Goal: Task Accomplishment & Management: Use online tool/utility

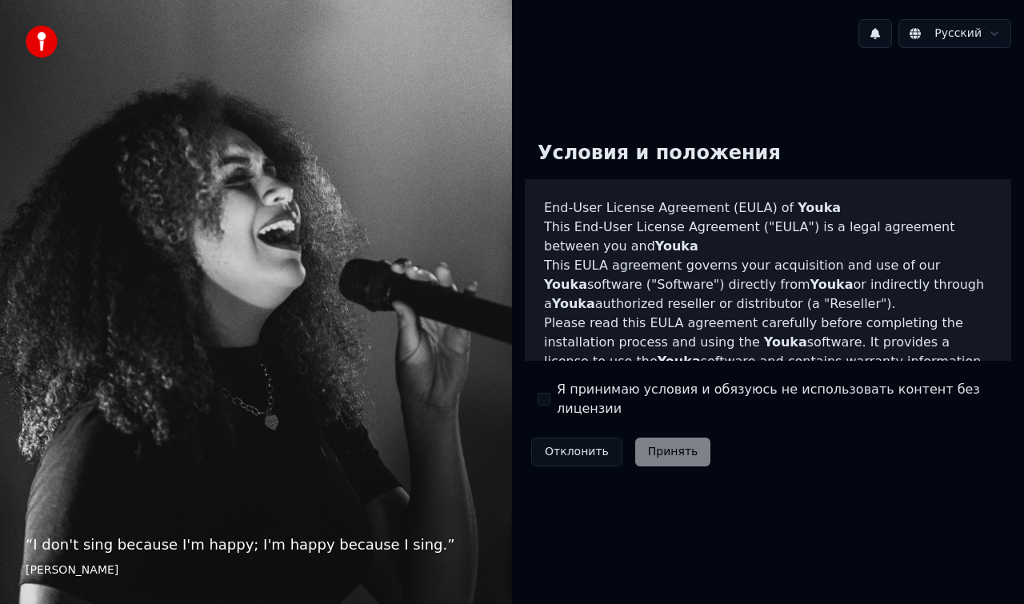
click at [545, 399] on button "Я принимаю условия и обязуюсь не использовать контент без лицензии" at bounding box center [544, 399] width 13 height 13
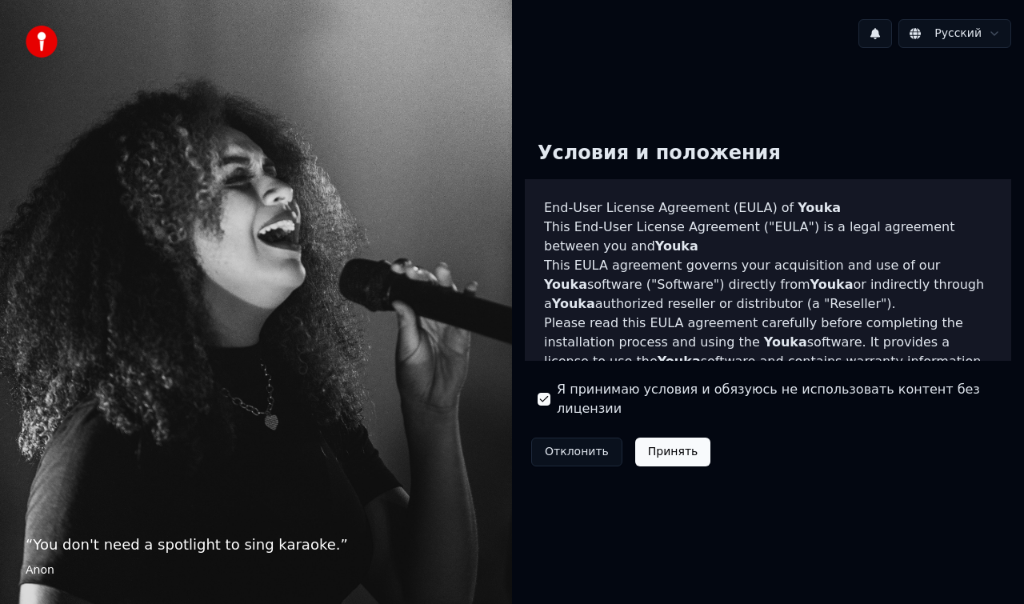
click at [647, 442] on button "Принять" at bounding box center [673, 452] width 76 height 29
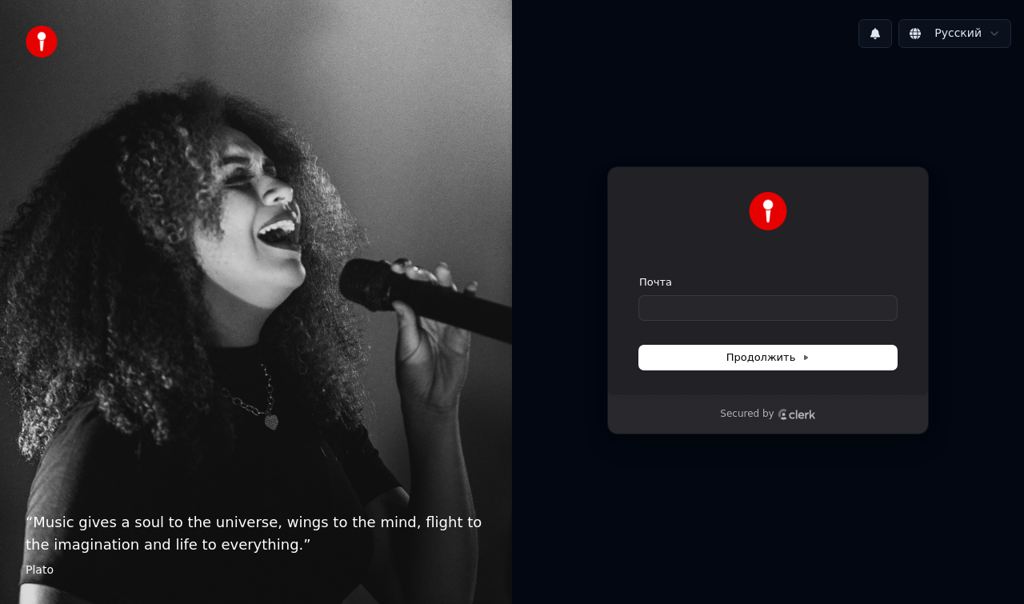
click at [682, 295] on div "Почта" at bounding box center [768, 297] width 258 height 45
click at [681, 297] on input "Почта" at bounding box center [768, 308] width 258 height 24
type input "*"
click at [735, 361] on span "Продолжить" at bounding box center [769, 358] width 84 height 14
type input "**********"
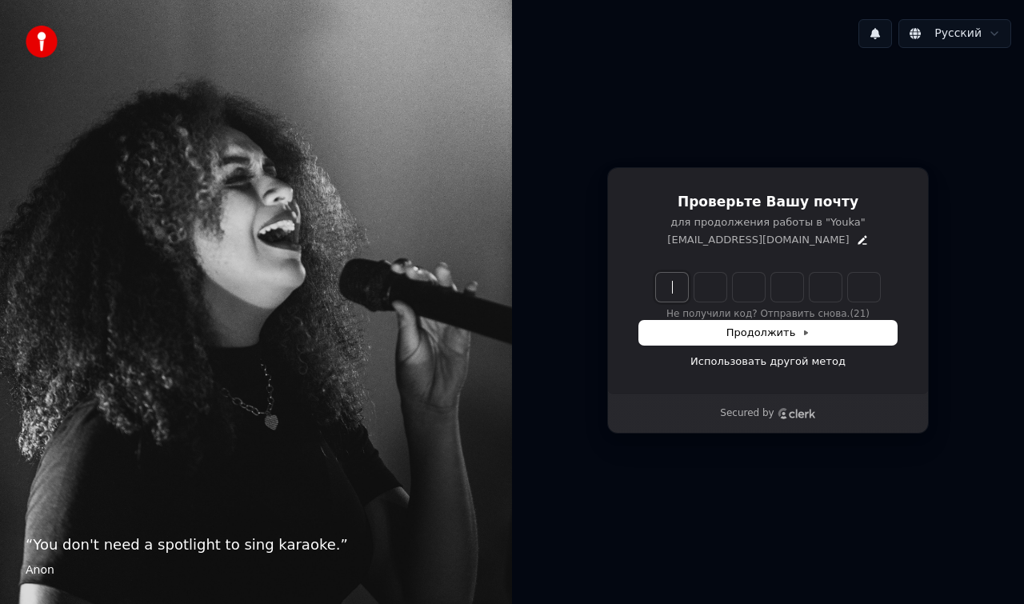
click at [679, 287] on input "Enter verification code" at bounding box center [784, 287] width 256 height 29
type input "******"
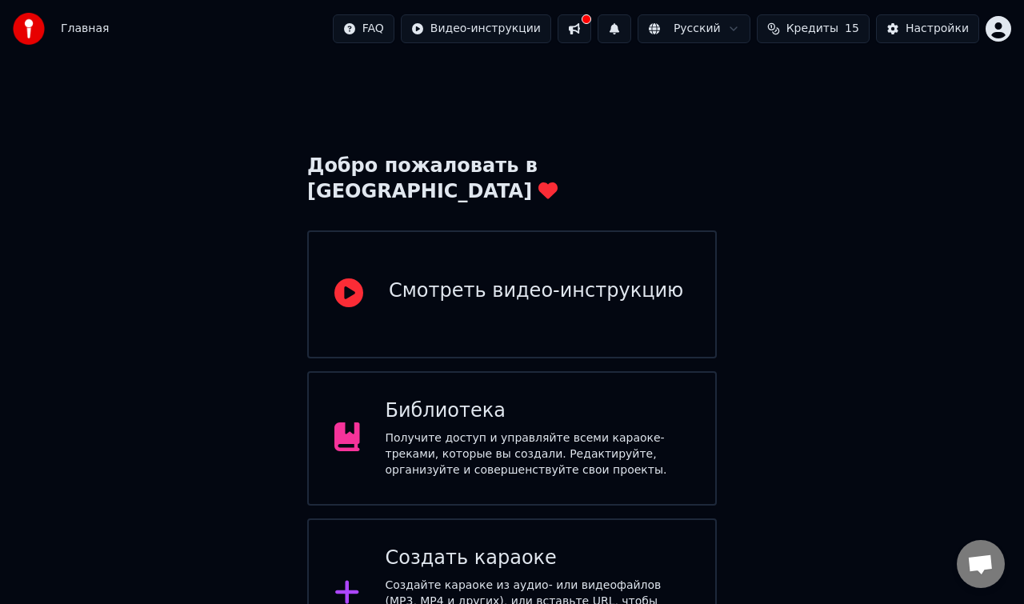
click at [454, 431] on div "Получите доступ и управляйте всеми караоке-треками, которые вы создали. Редакти…" at bounding box center [538, 455] width 305 height 48
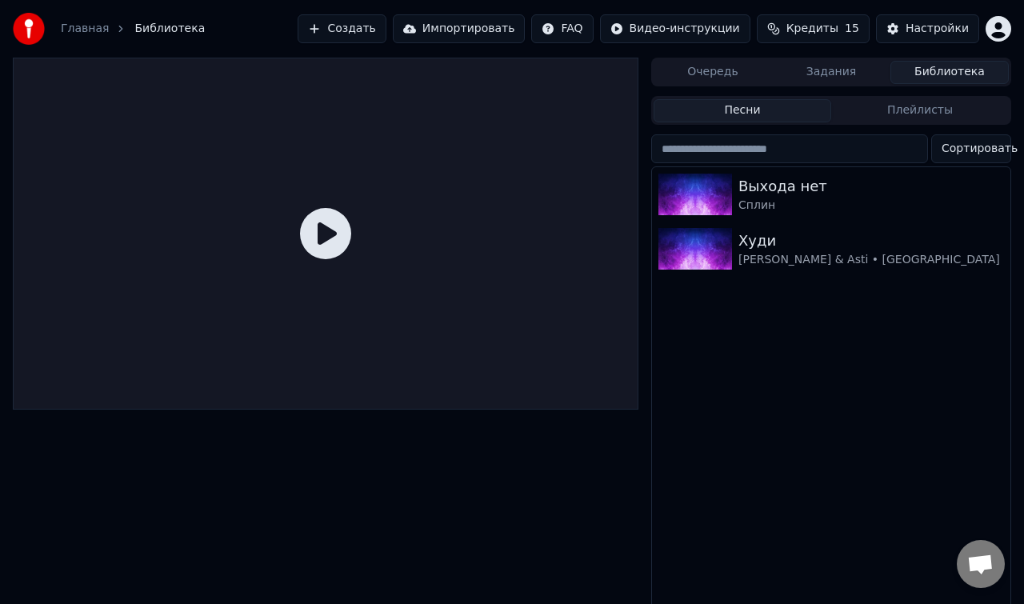
click at [818, 29] on span "Кредиты" at bounding box center [813, 29] width 52 height 16
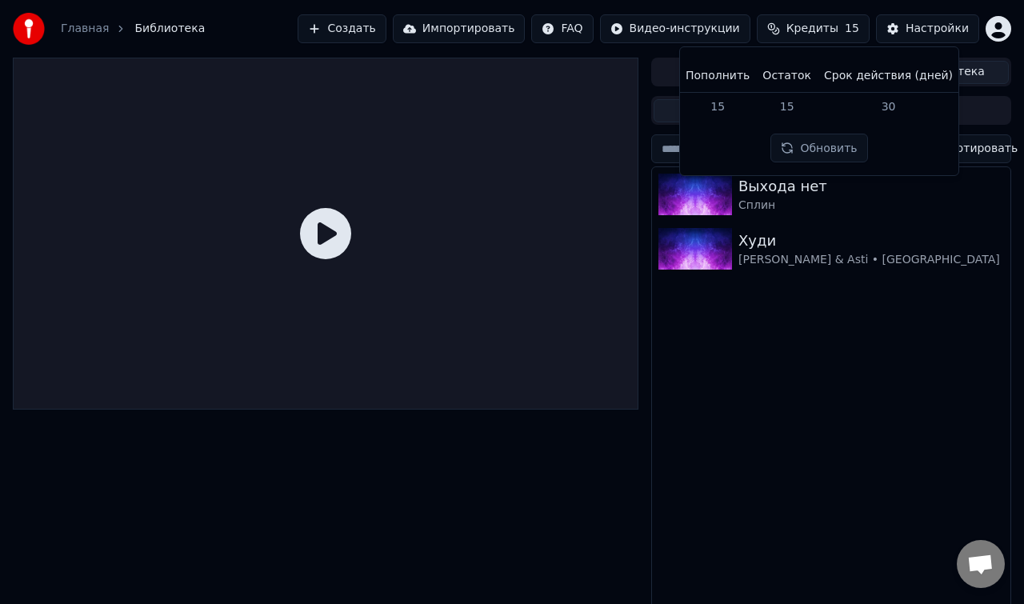
click at [803, 281] on div "Выхода нет Сплин [PERSON_NAME] & Asti • [GEOGRAPHIC_DATA]" at bounding box center [831, 392] width 359 height 451
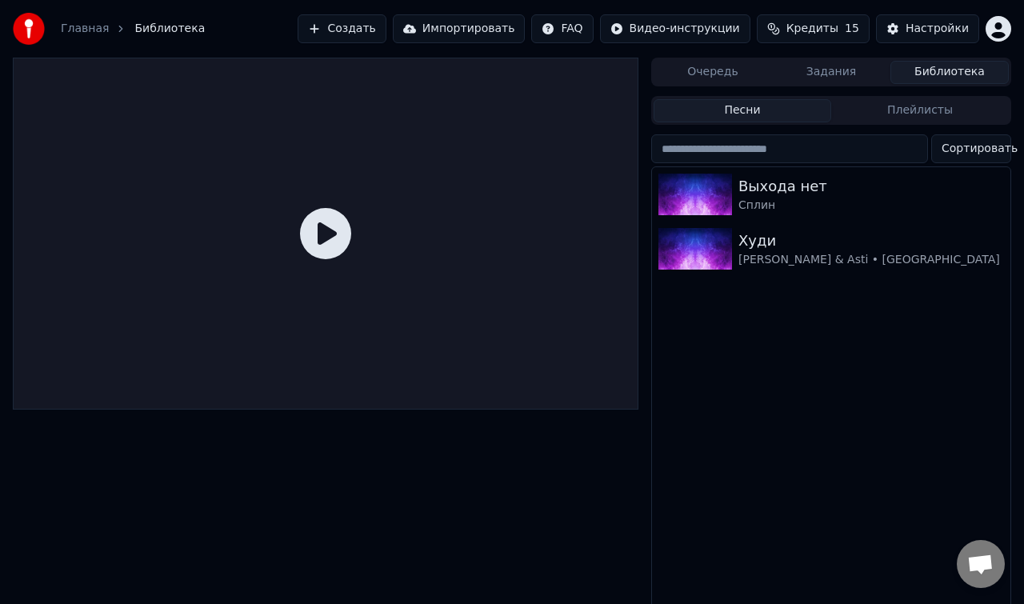
click at [363, 40] on button "Создать" at bounding box center [342, 28] width 88 height 29
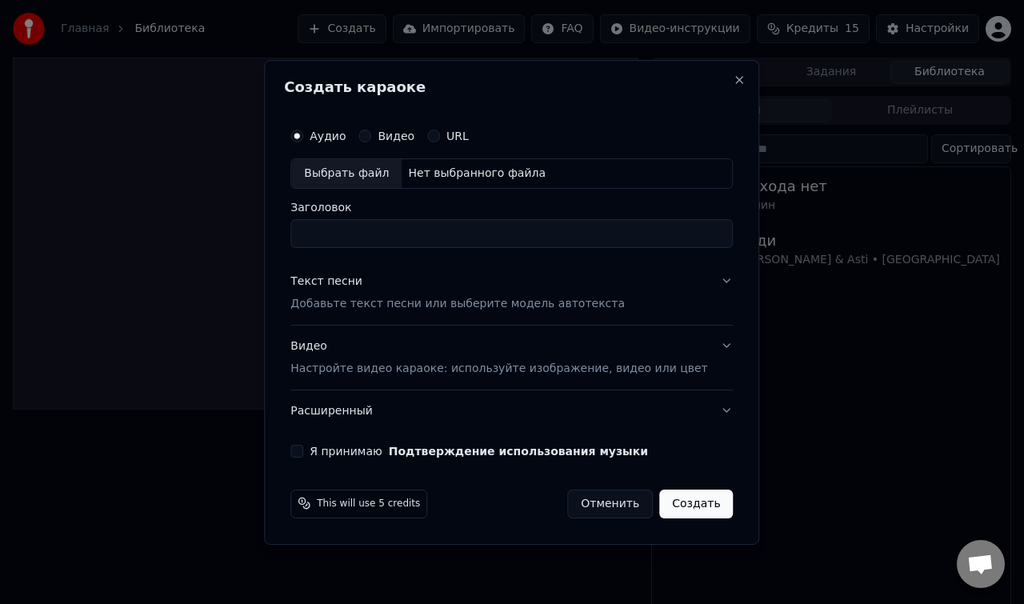
click at [375, 178] on div "Выбрать файл" at bounding box center [346, 173] width 110 height 29
click at [601, 495] on button "Отменить" at bounding box center [610, 503] width 86 height 29
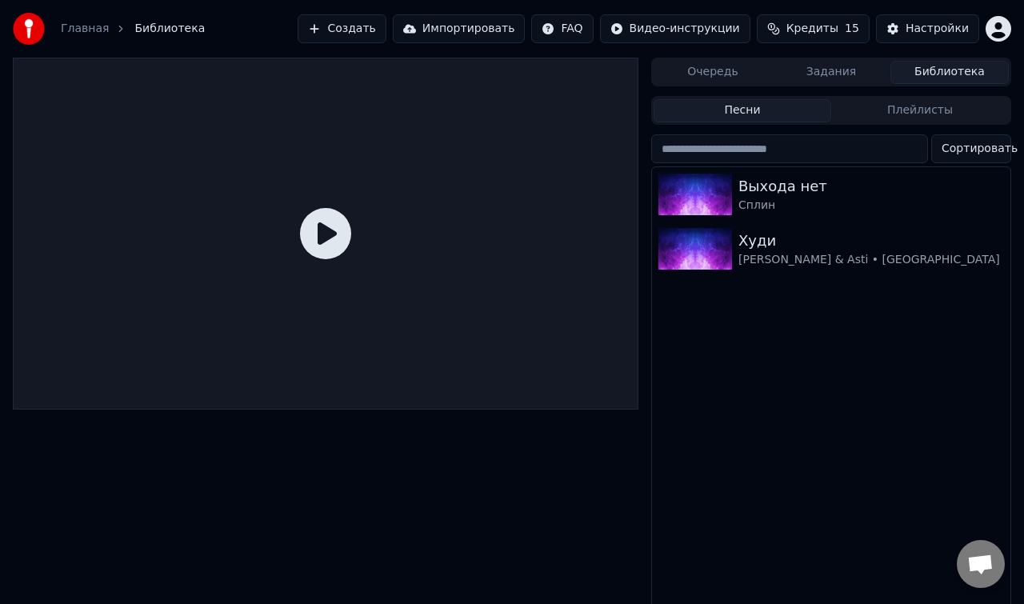
click at [362, 32] on button "Создать" at bounding box center [342, 28] width 88 height 29
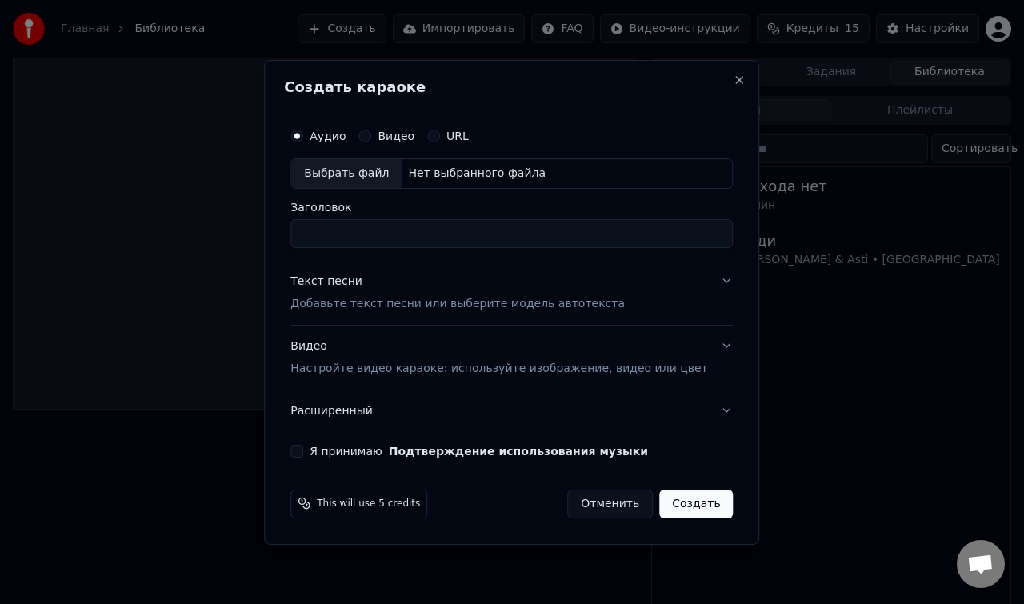
click at [339, 135] on label "Аудио" at bounding box center [328, 135] width 36 height 11
click at [303, 135] on button "Аудио" at bounding box center [296, 136] width 13 height 13
click at [347, 170] on div "Выбрать файл" at bounding box center [346, 173] width 110 height 29
type input "**********"
click at [707, 286] on button "Текст песни Добавьте текст песни или выберите модель автотекста" at bounding box center [511, 293] width 443 height 64
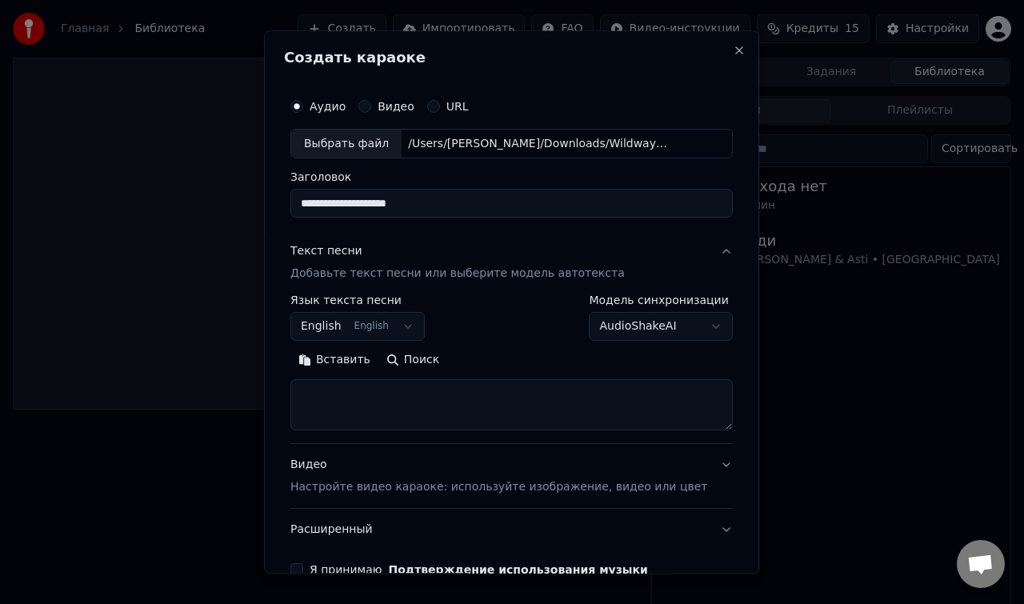
click at [390, 339] on button "English English" at bounding box center [357, 327] width 134 height 29
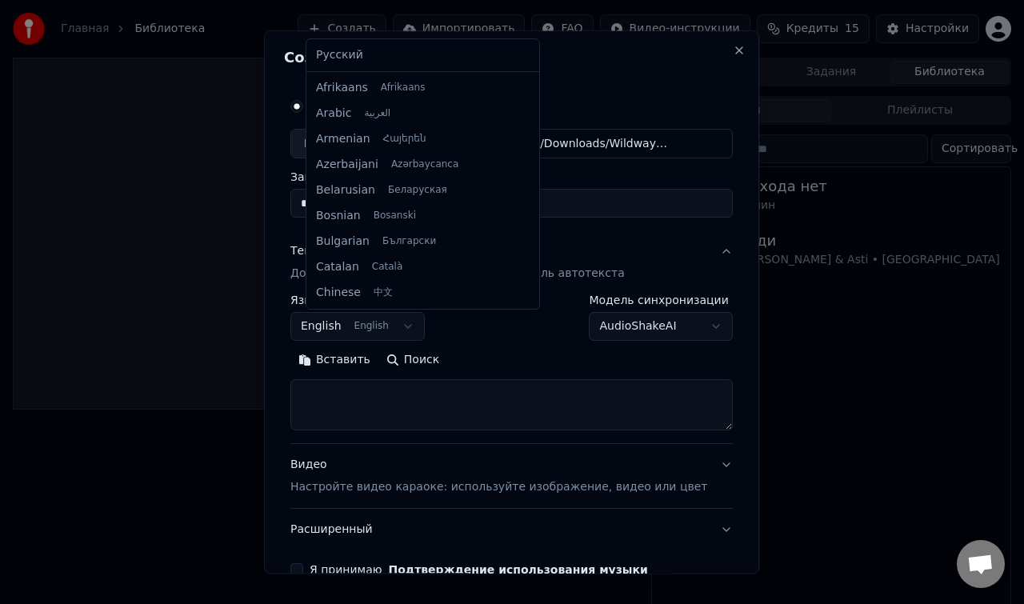
scroll to position [128, 0]
click at [412, 68] on div "Русский Afrikaans Afrikaans Arabic العربية Armenian Հայերեն Azerbaijani Azərbay…" at bounding box center [423, 174] width 233 height 270
select select "**"
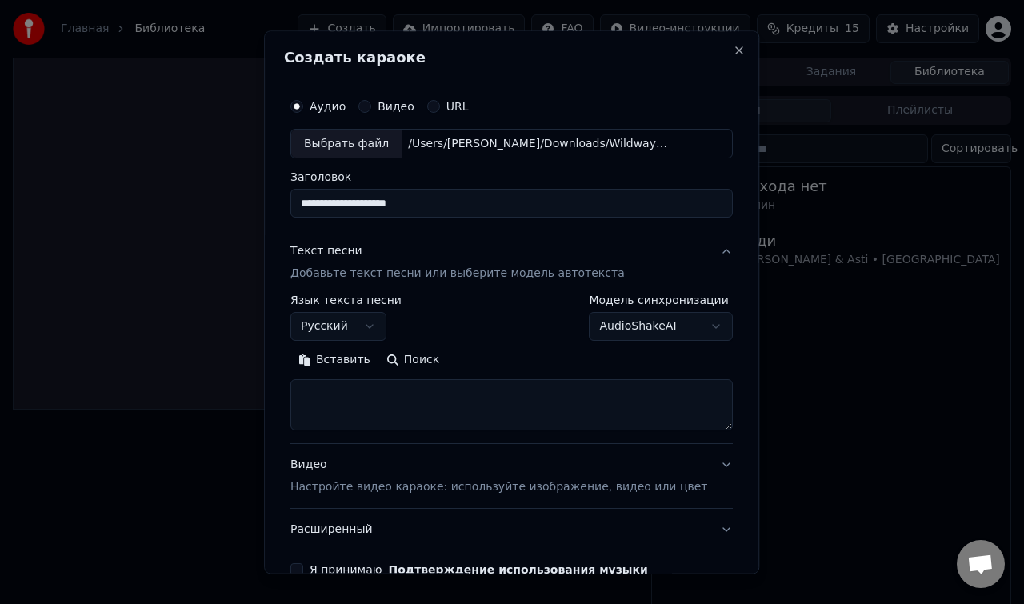
click at [679, 335] on button "AudioShakeAI" at bounding box center [662, 327] width 144 height 29
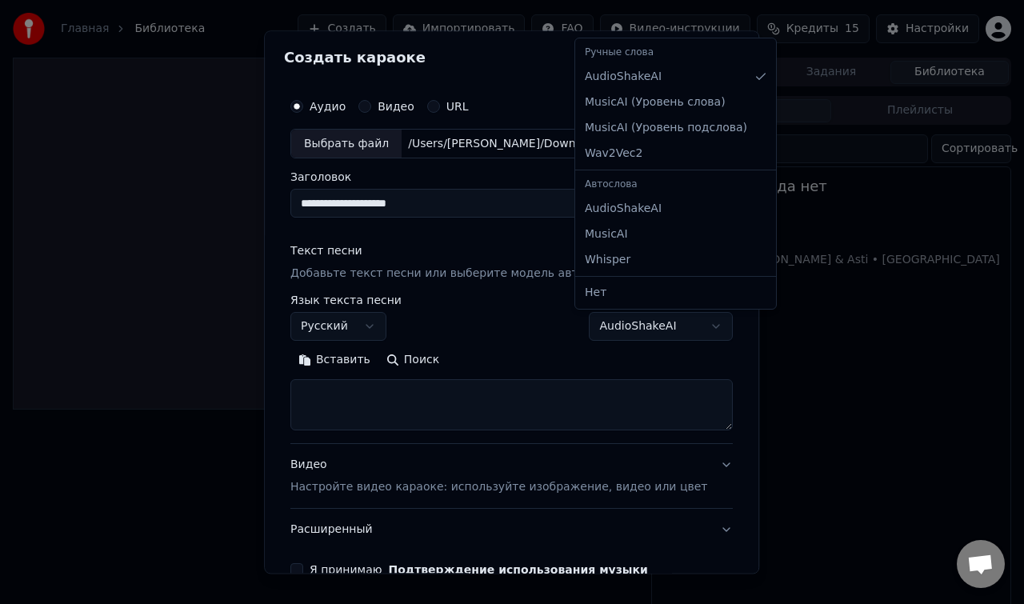
select select "**********"
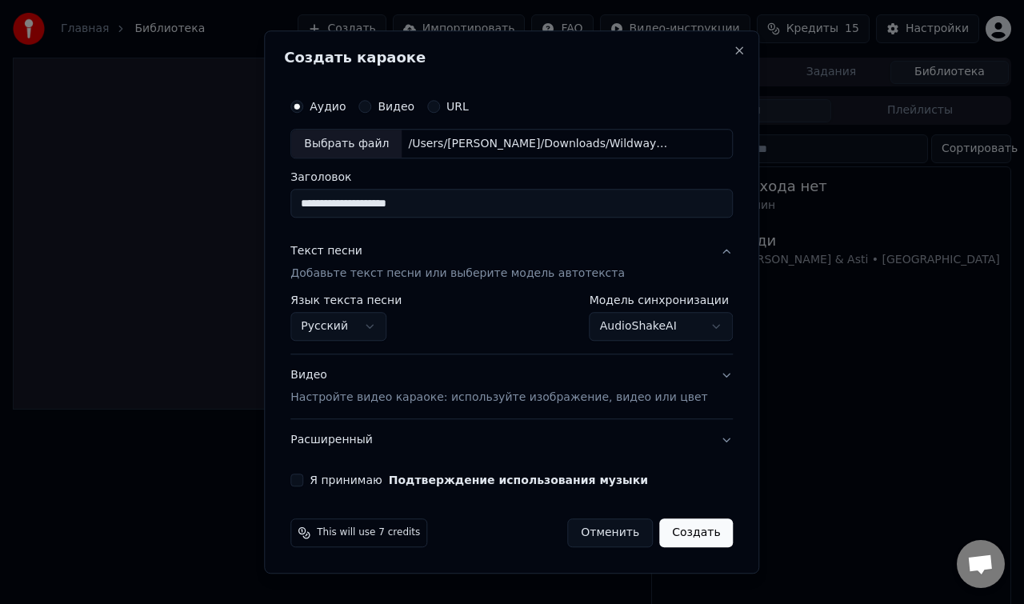
click at [303, 485] on button "Я принимаю Подтверждение использования музыки" at bounding box center [296, 481] width 13 height 13
click at [674, 527] on button "Создать" at bounding box center [696, 533] width 74 height 29
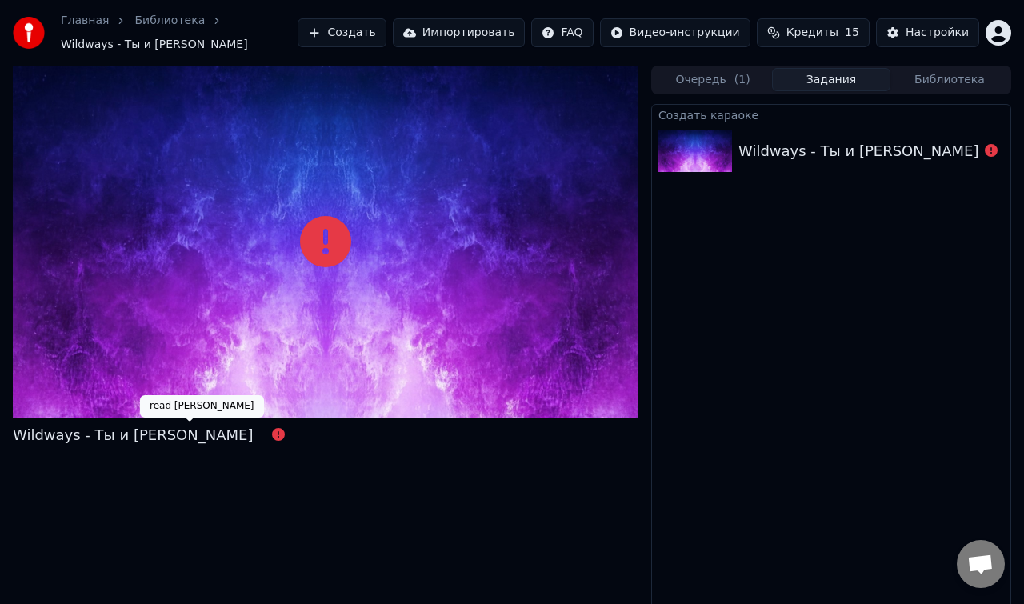
click at [272, 436] on icon at bounding box center [278, 434] width 13 height 13
click at [731, 81] on button "Очередь ( 1 )" at bounding box center [713, 79] width 118 height 23
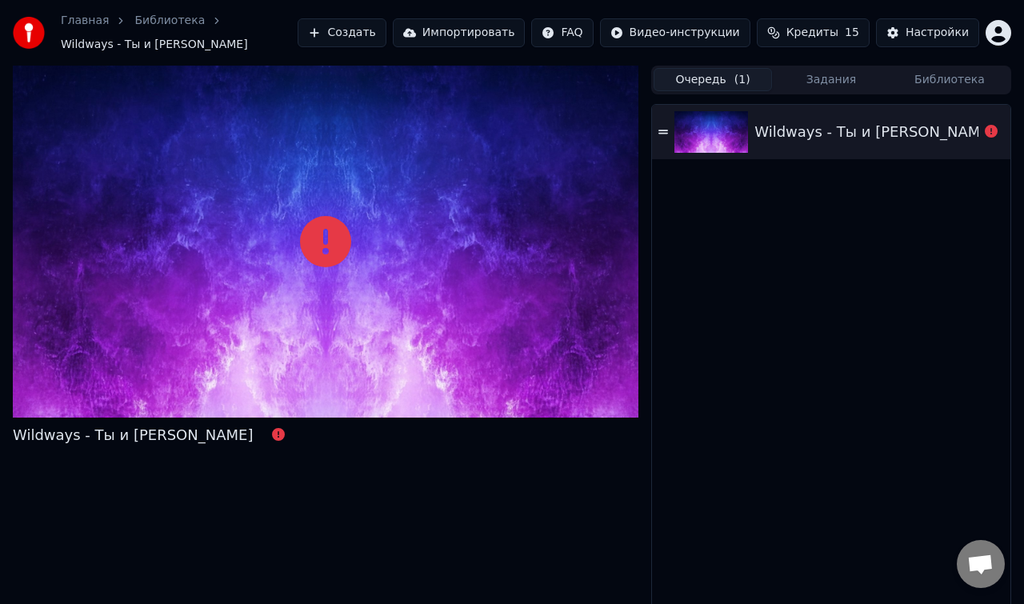
click at [667, 126] on icon at bounding box center [664, 131] width 10 height 11
click at [662, 133] on icon at bounding box center [664, 132] width 10 height 4
click at [990, 133] on icon at bounding box center [991, 131] width 13 height 13
click at [155, 19] on link "Библиотека" at bounding box center [169, 21] width 70 height 16
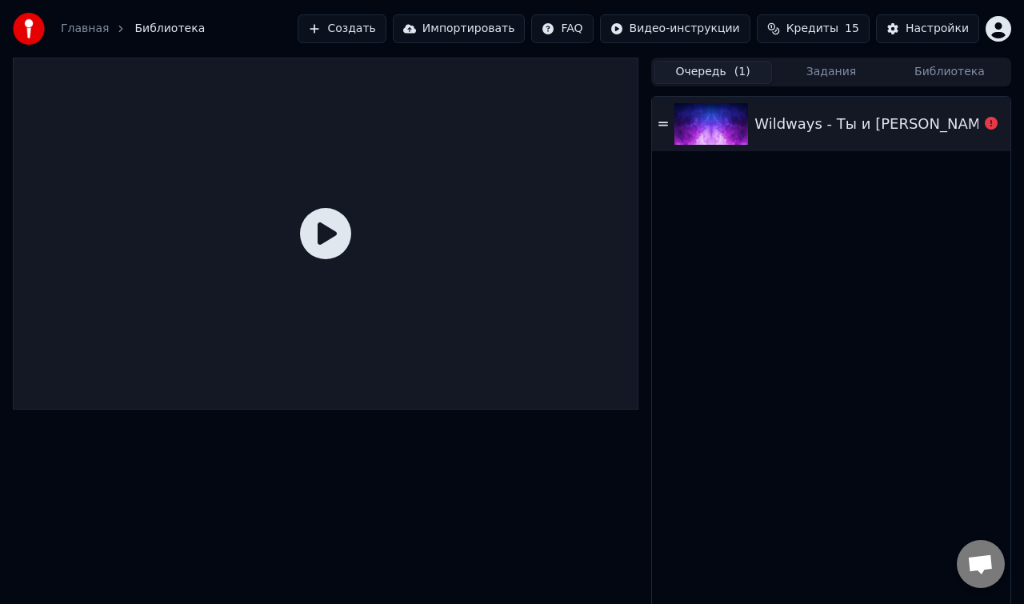
click at [96, 34] on link "Главная" at bounding box center [85, 29] width 48 height 16
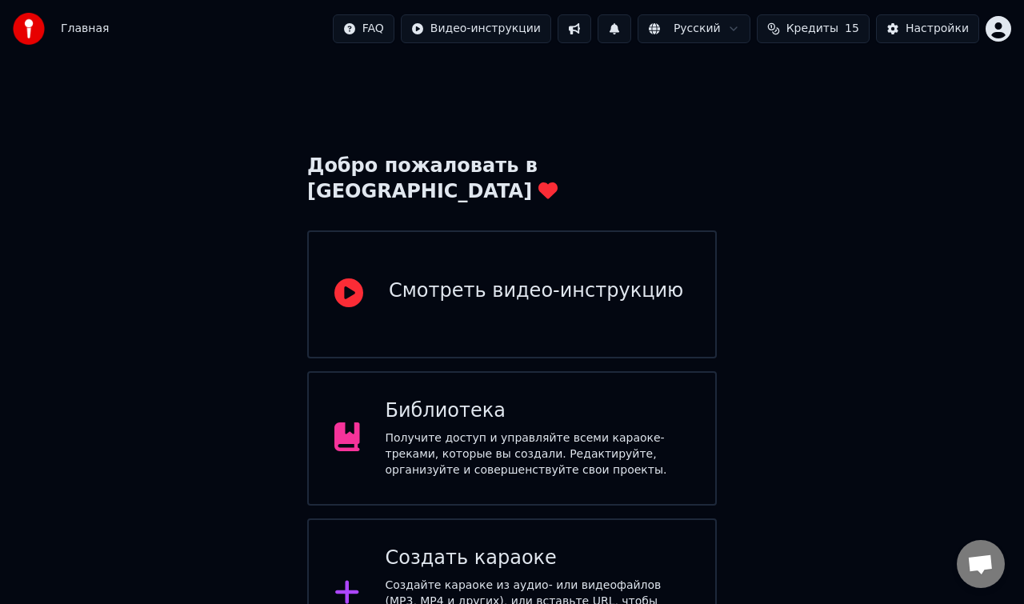
click at [533, 399] on div "Библиотека" at bounding box center [538, 412] width 305 height 26
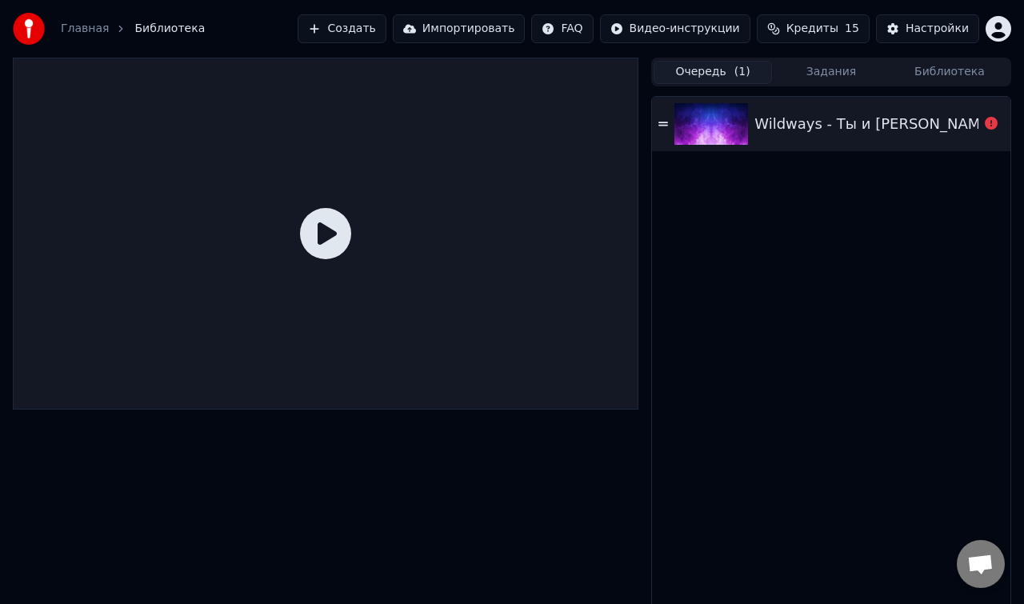
click at [468, 34] on button "Импортировать" at bounding box center [459, 28] width 133 height 29
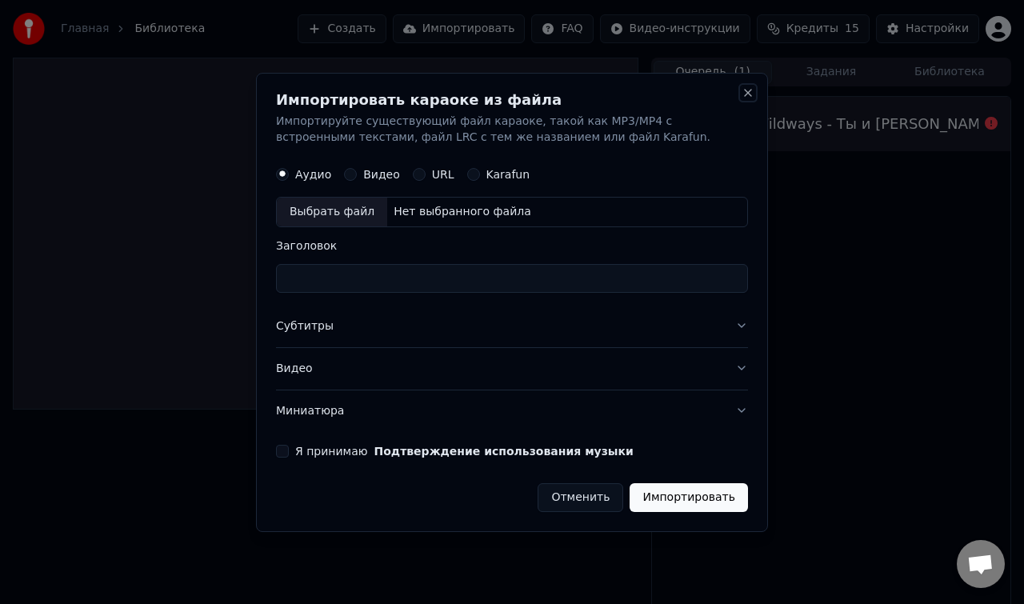
click at [744, 95] on button "Close" at bounding box center [748, 92] width 13 height 13
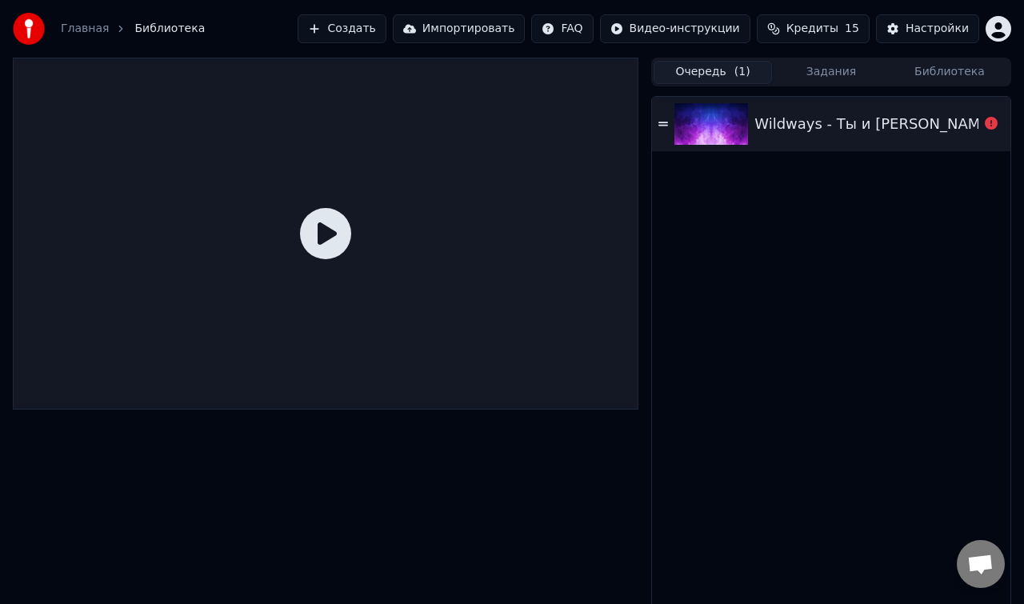
click at [379, 38] on button "Создать" at bounding box center [342, 28] width 88 height 29
click at [821, 30] on span "Кредиты" at bounding box center [813, 29] width 52 height 16
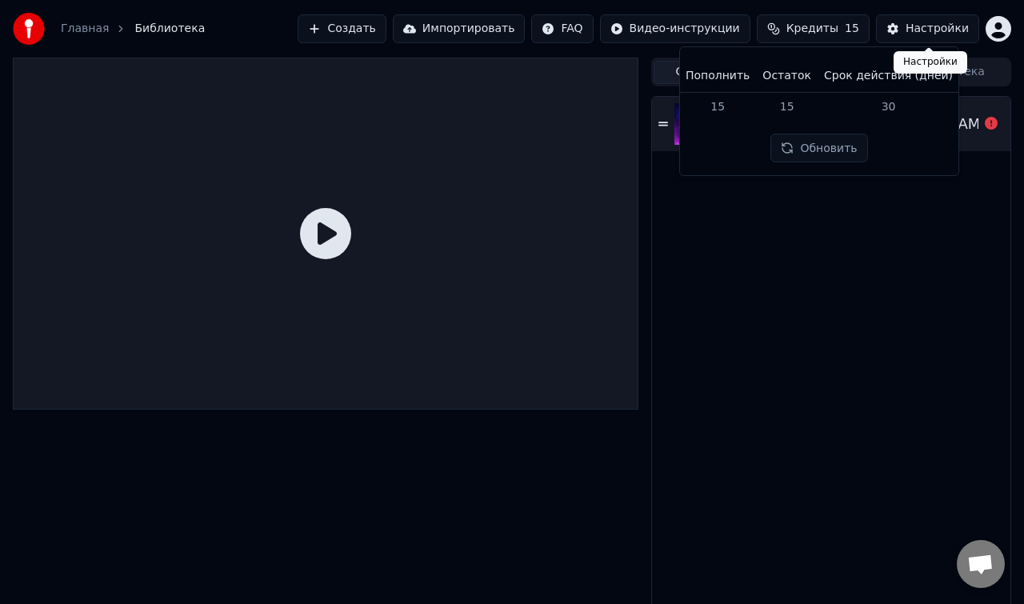
click at [932, 30] on div "Настройки" at bounding box center [937, 29] width 63 height 16
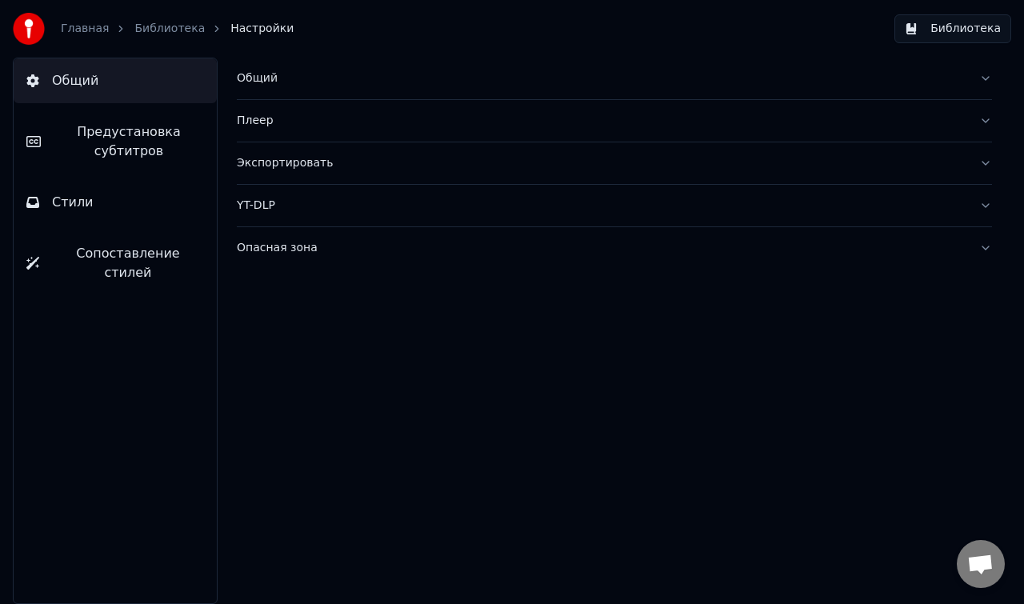
click at [89, 31] on link "Главная" at bounding box center [85, 29] width 48 height 16
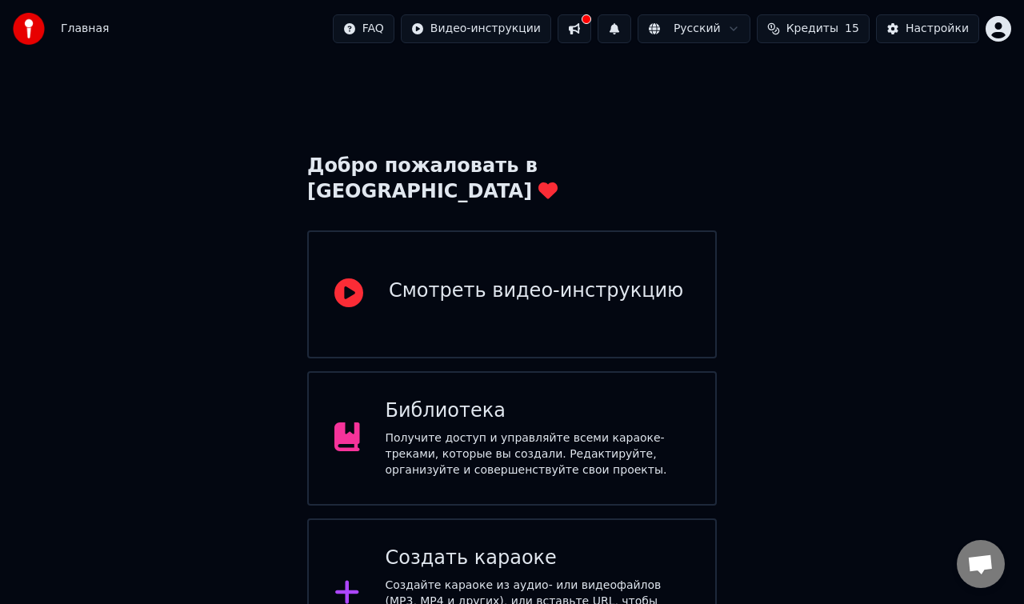
click at [819, 34] on span "Кредиты" at bounding box center [813, 29] width 52 height 16
click at [376, 30] on html "Главная FAQ Видео-инструкции Русский Кредиты 15 Настройки Добро пожаловать в Yo…" at bounding box center [512, 433] width 1024 height 867
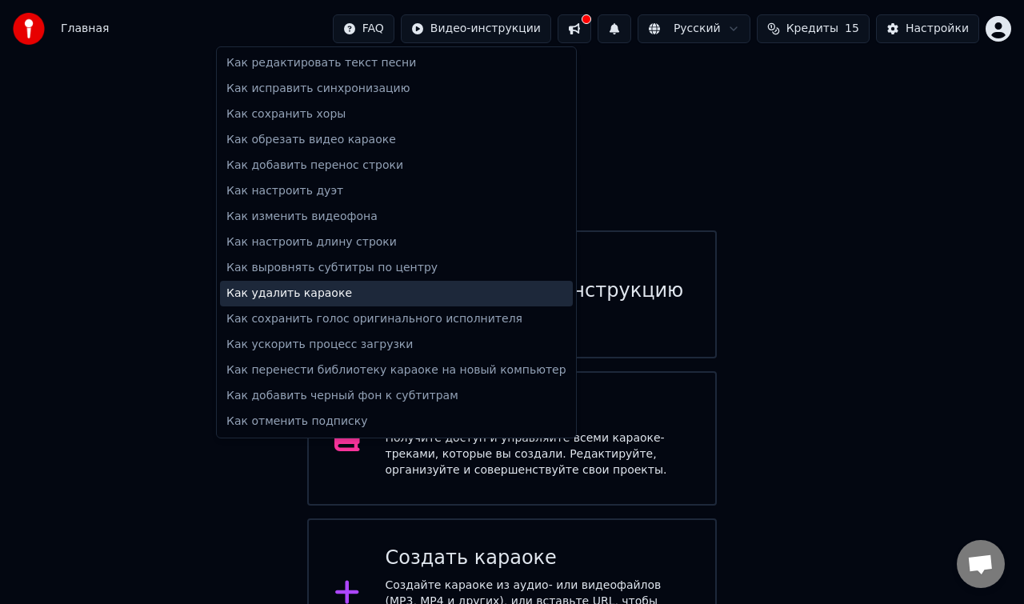
click at [409, 295] on div "Как удалить караоке" at bounding box center [396, 294] width 353 height 26
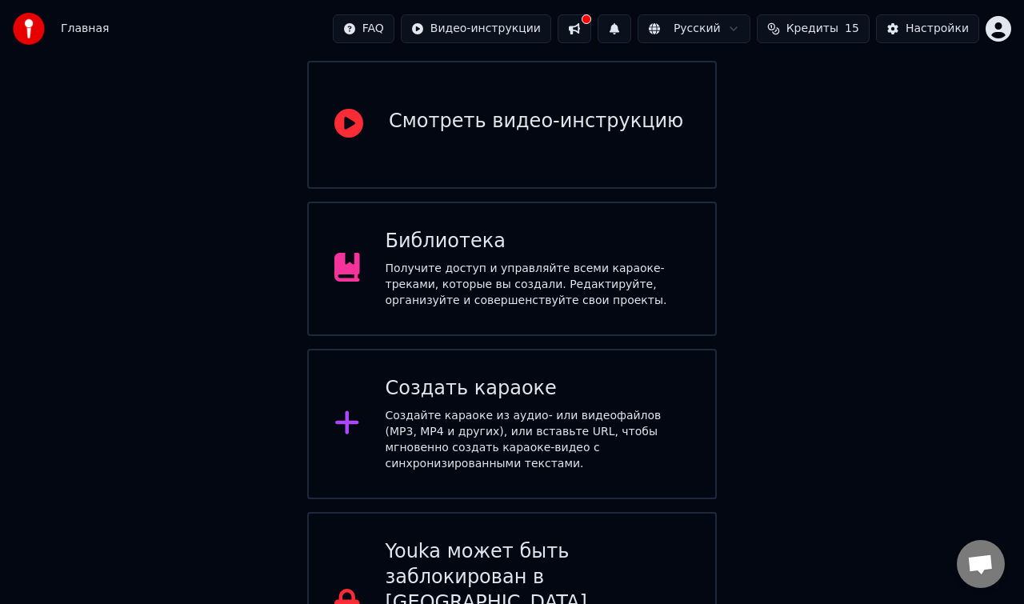
scroll to position [196, 0]
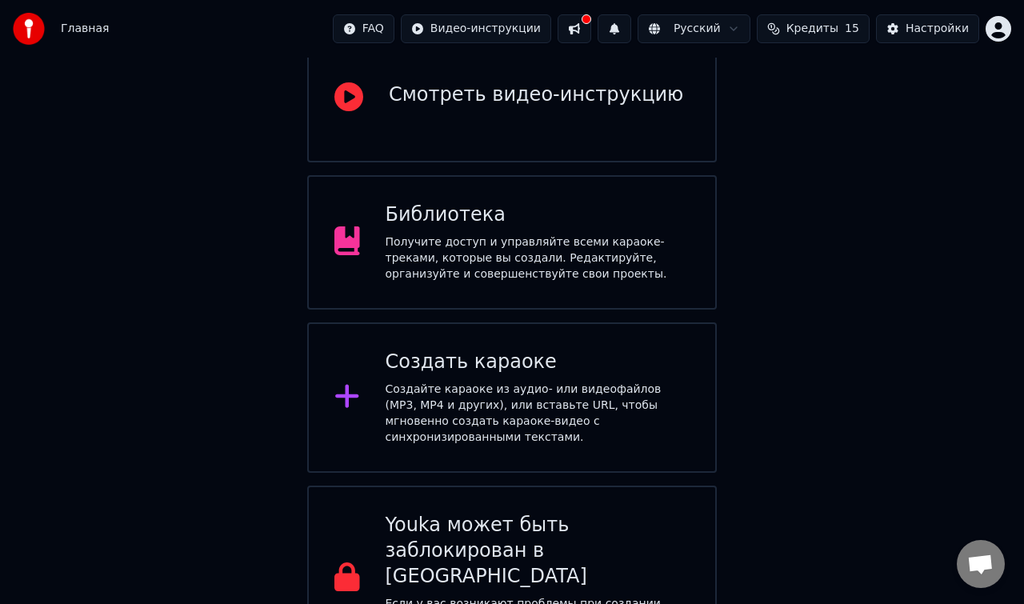
click at [521, 350] on div "Создать караоке" at bounding box center [538, 363] width 305 height 26
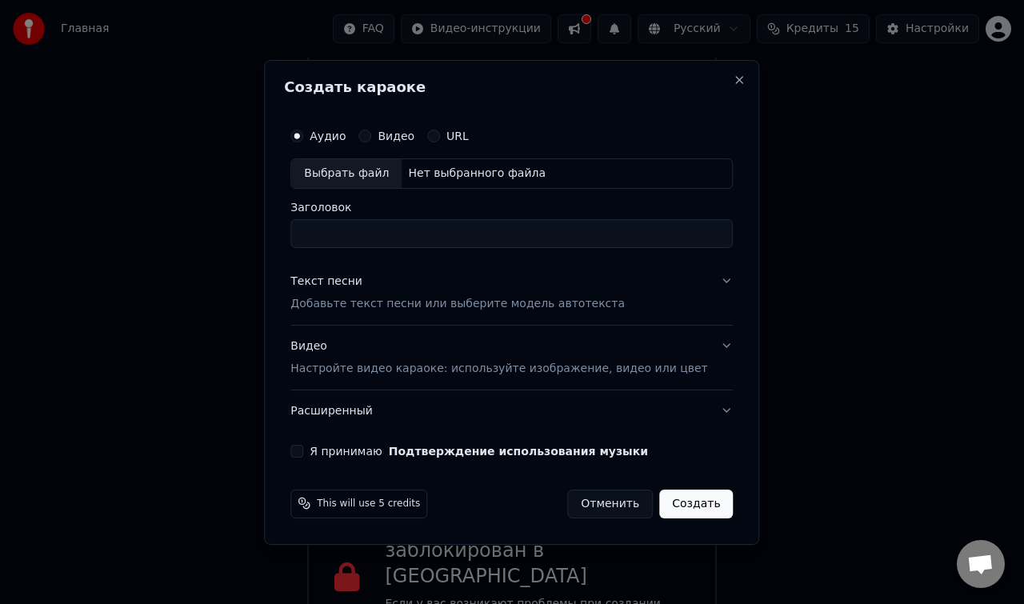
click at [383, 142] on div "Аудио Видео URL" at bounding box center [511, 136] width 443 height 32
click at [394, 142] on label "Видео" at bounding box center [396, 135] width 37 height 11
click at [371, 142] on button "Видео" at bounding box center [365, 136] width 13 height 13
click at [356, 181] on div "Выбрать файл" at bounding box center [346, 173] width 110 height 29
drag, startPoint x: 551, startPoint y: 243, endPoint x: 279, endPoint y: 230, distance: 271.6
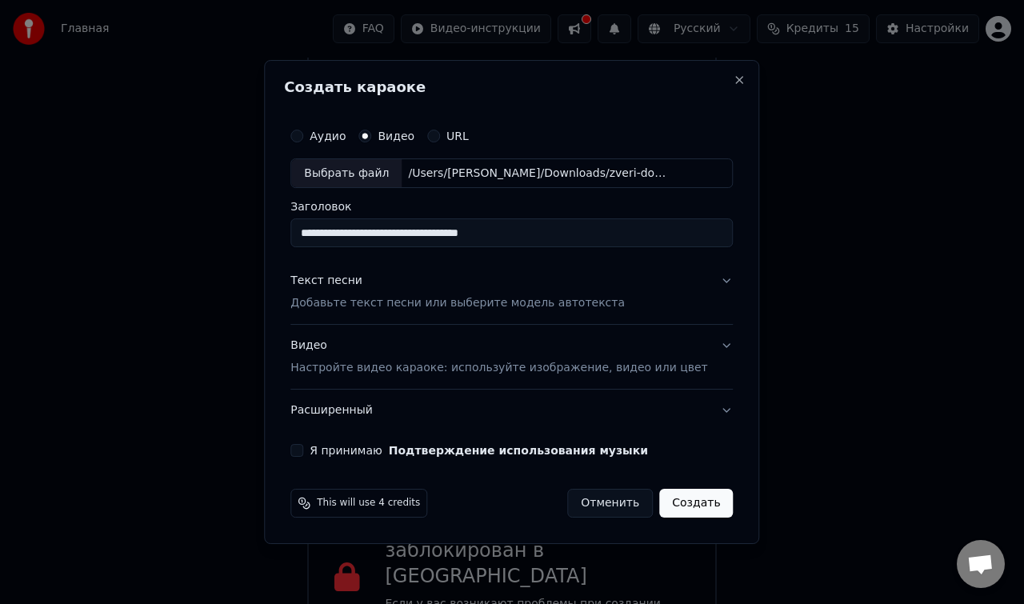
click at [279, 230] on div "**********" at bounding box center [511, 302] width 495 height 485
type input "**********"
click at [708, 286] on button "Текст песни Добавьте текст песни или выберите модель автотекста" at bounding box center [511, 293] width 443 height 64
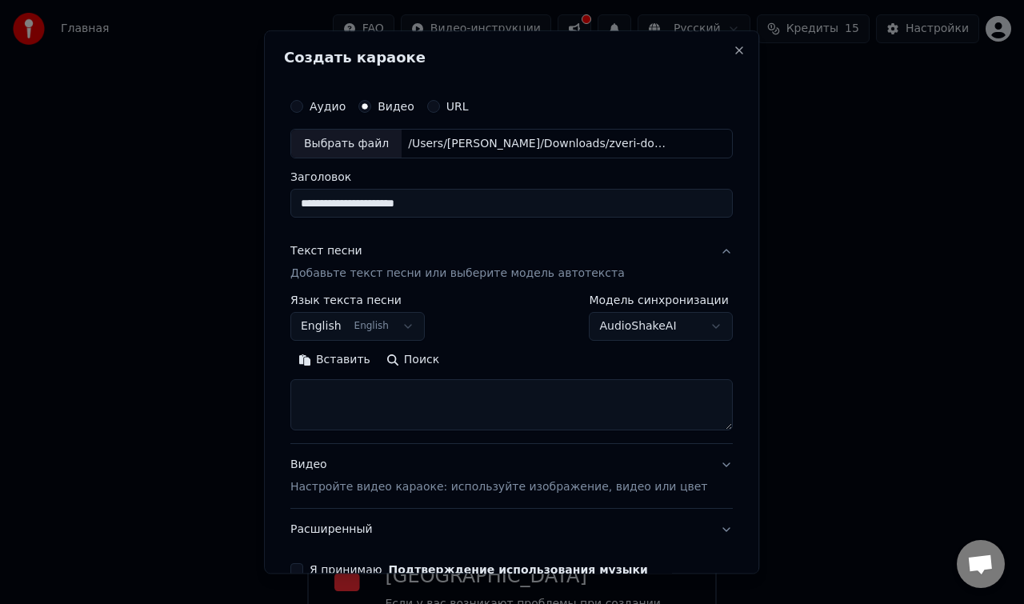
click at [415, 323] on button "English English" at bounding box center [357, 327] width 134 height 29
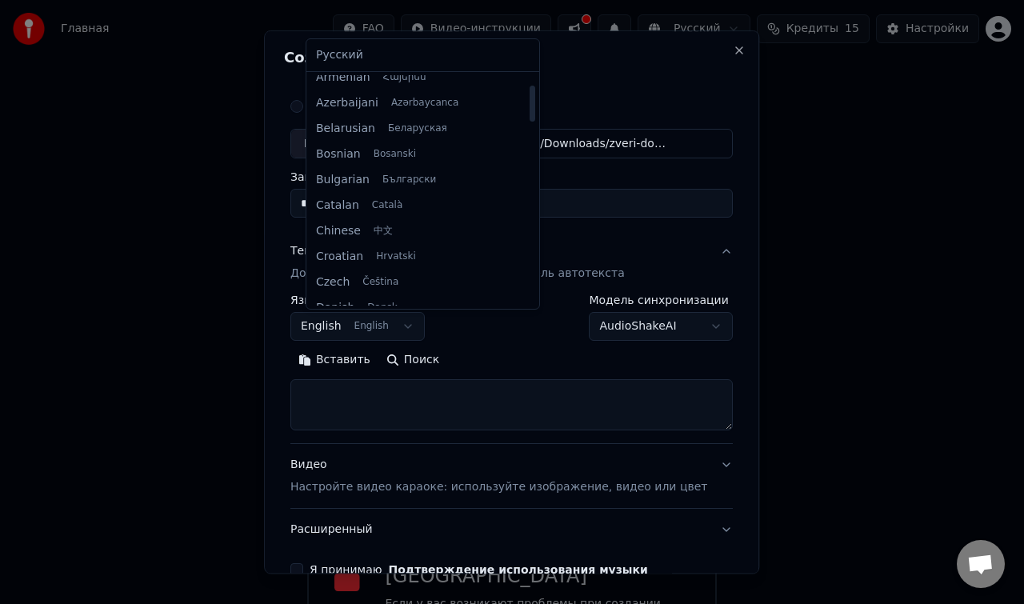
scroll to position [0, 0]
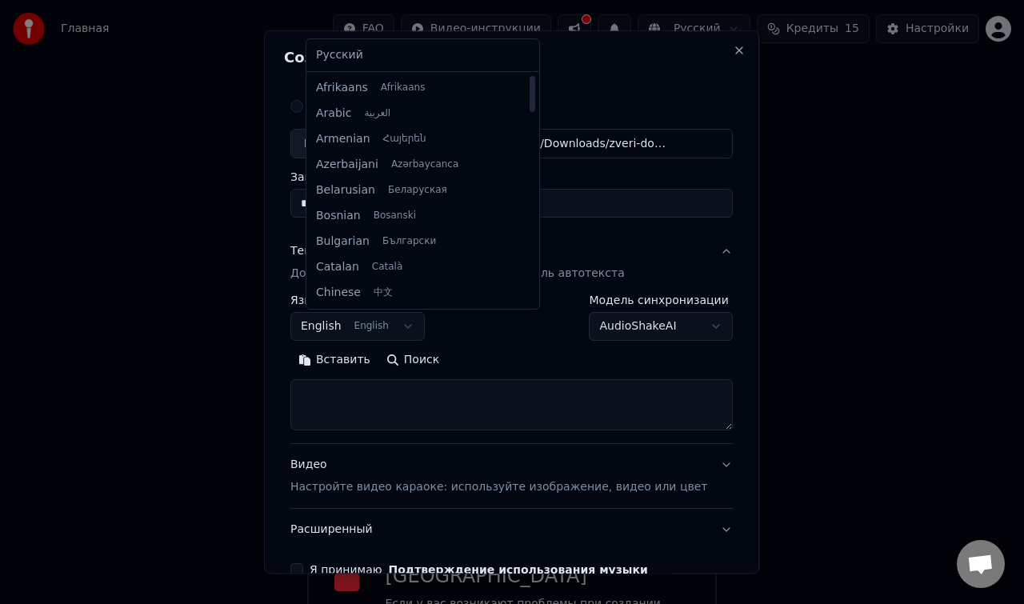
select select "**"
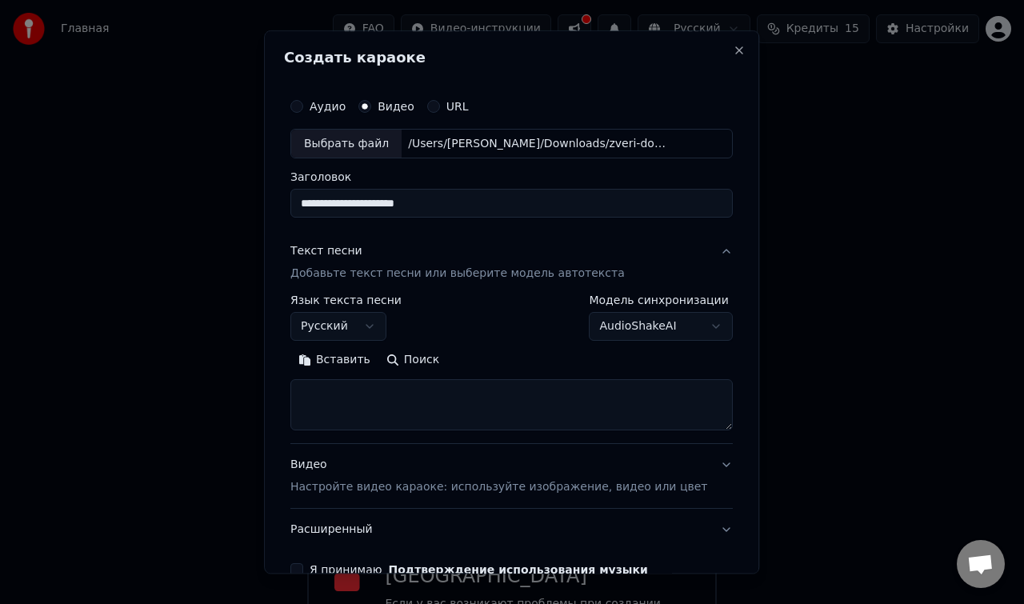
click at [640, 332] on button "AudioShakeAI" at bounding box center [662, 327] width 144 height 29
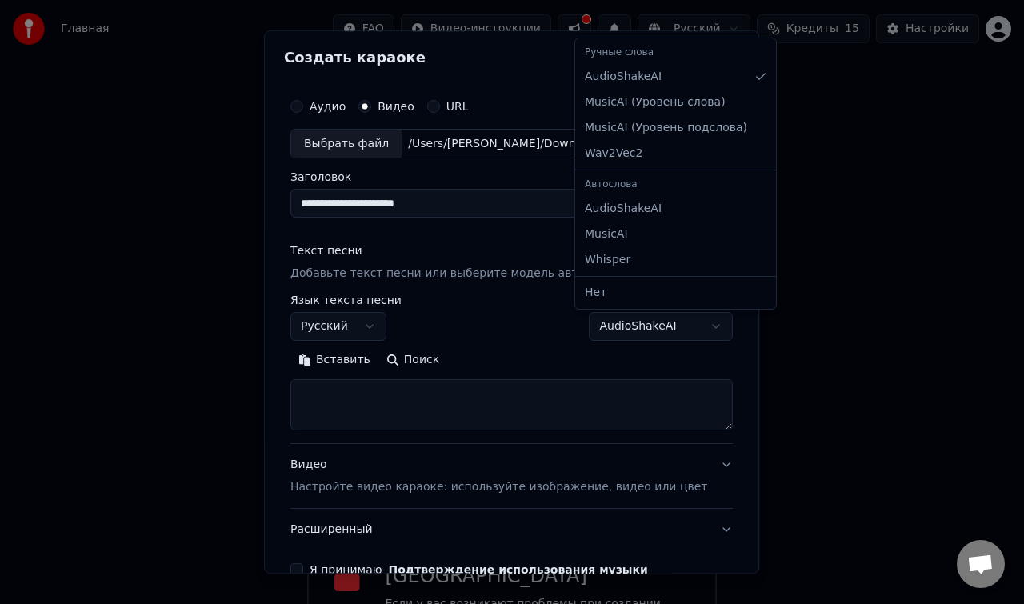
select select "**********"
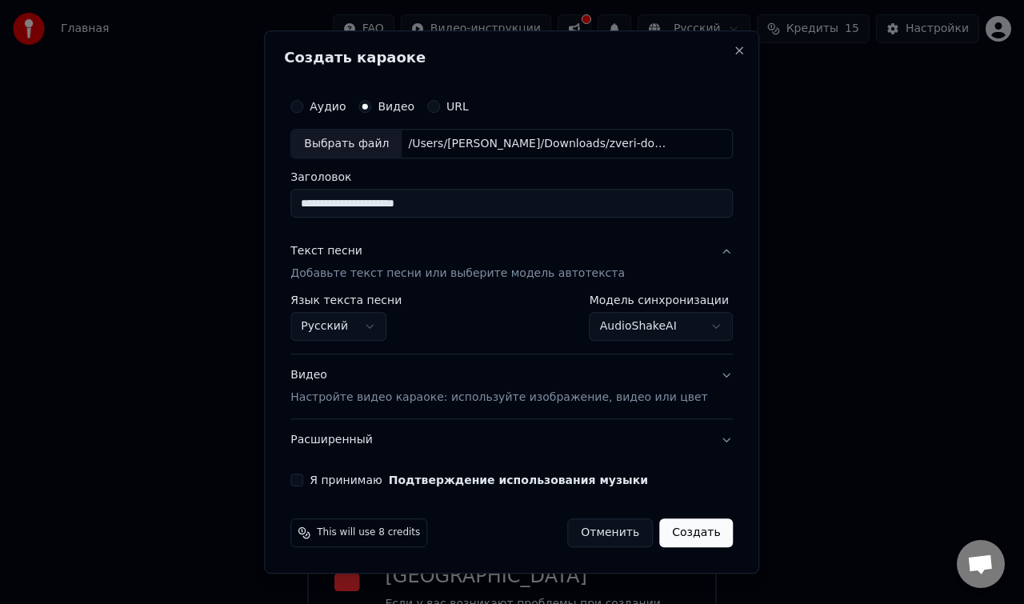
click at [367, 480] on label "Я принимаю Подтверждение использования музыки" at bounding box center [479, 480] width 339 height 11
click at [303, 480] on button "Я принимаю Подтверждение использования музыки" at bounding box center [296, 481] width 13 height 13
click at [680, 532] on button "Создать" at bounding box center [696, 533] width 74 height 29
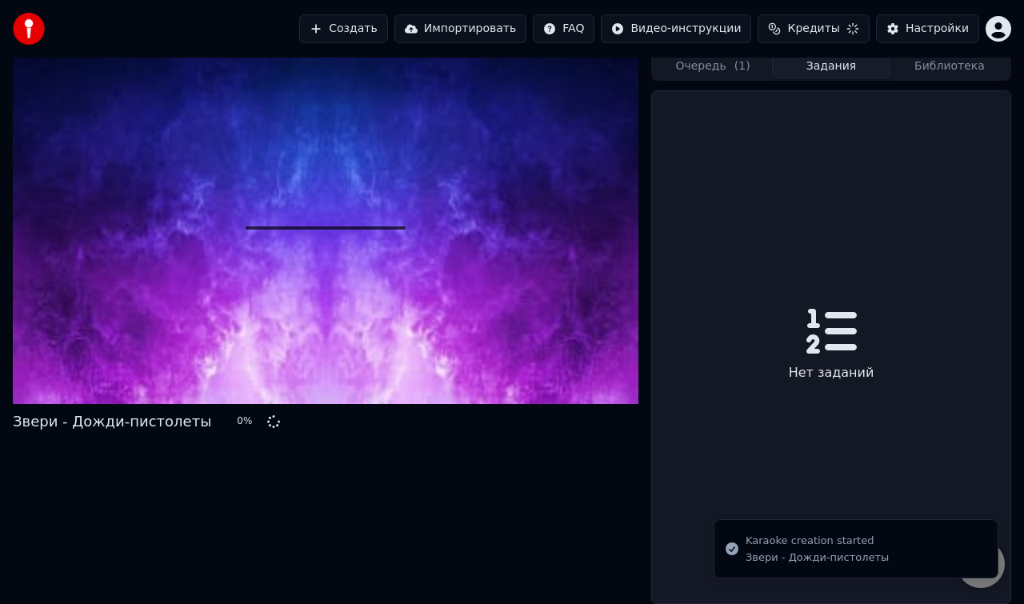
scroll to position [14, 0]
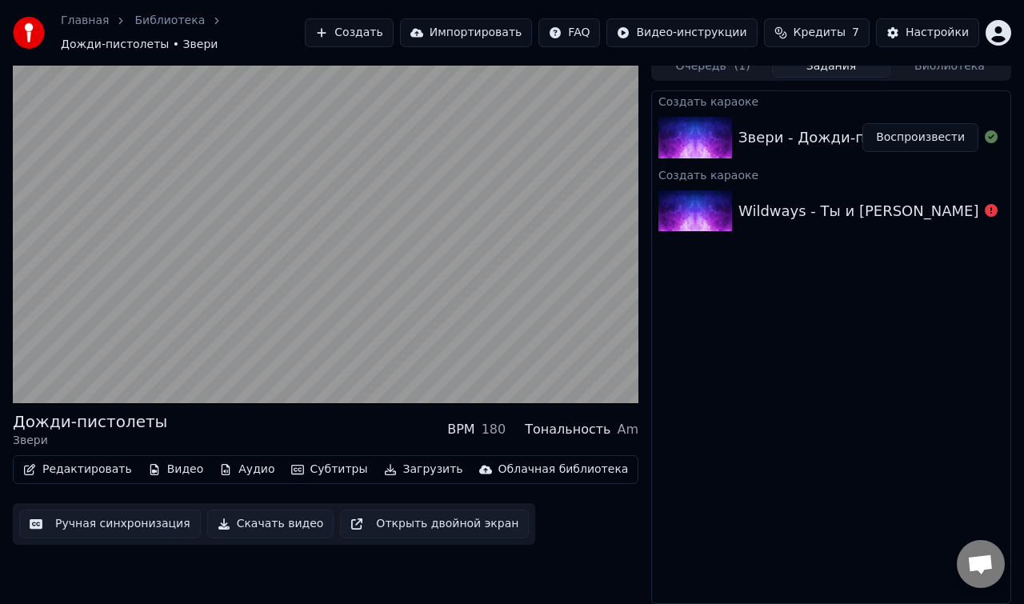
click at [904, 144] on button "Воспроизвести" at bounding box center [921, 137] width 116 height 29
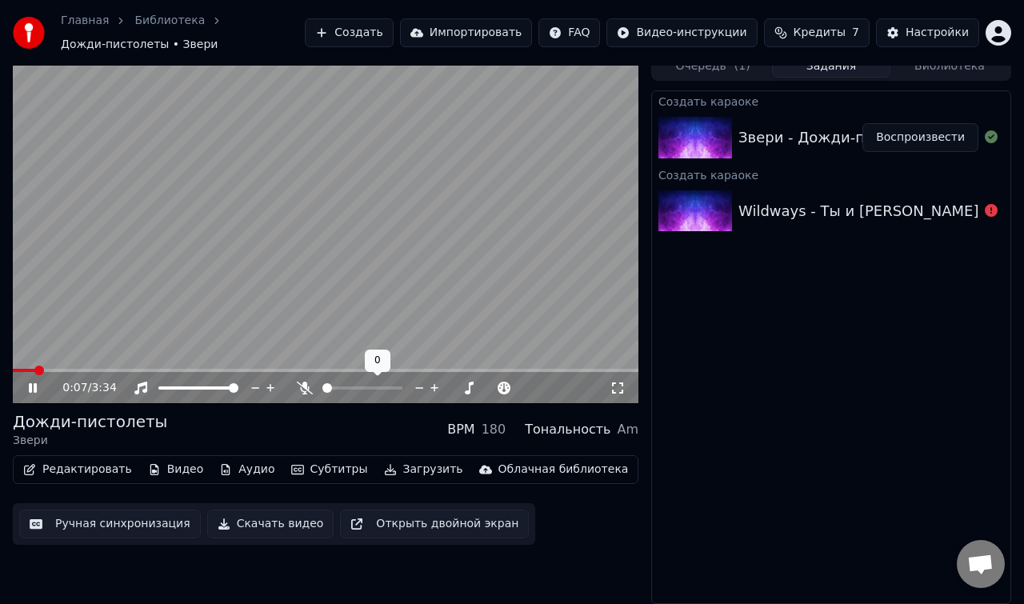
click at [350, 390] on div at bounding box center [377, 388] width 129 height 16
click at [363, 388] on span at bounding box center [363, 388] width 80 height 3
click at [387, 387] on span at bounding box center [385, 388] width 10 height 10
click at [395, 387] on span at bounding box center [391, 388] width 10 height 10
click at [184, 476] on button "Видео" at bounding box center [176, 470] width 69 height 22
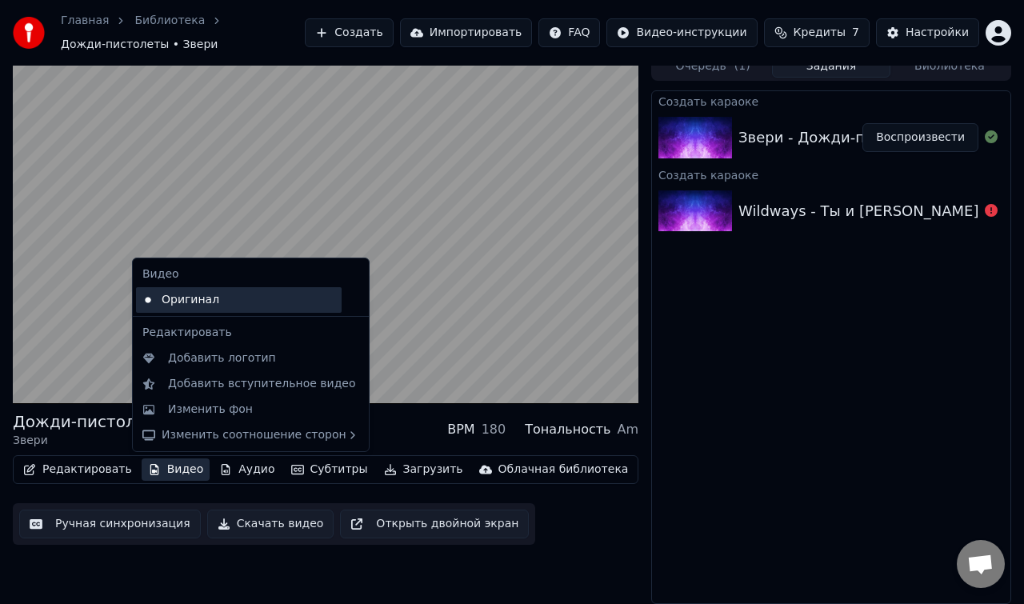
click at [190, 299] on div "Оригинал" at bounding box center [239, 300] width 206 height 26
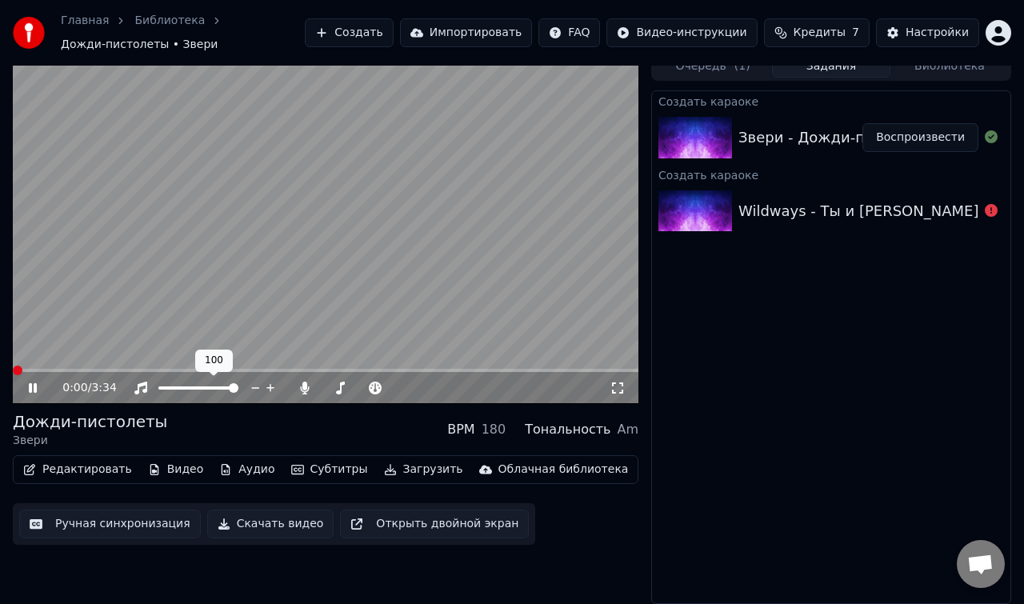
click at [13, 366] on span at bounding box center [18, 371] width 10 height 10
click at [182, 473] on button "Видео" at bounding box center [176, 470] width 69 height 22
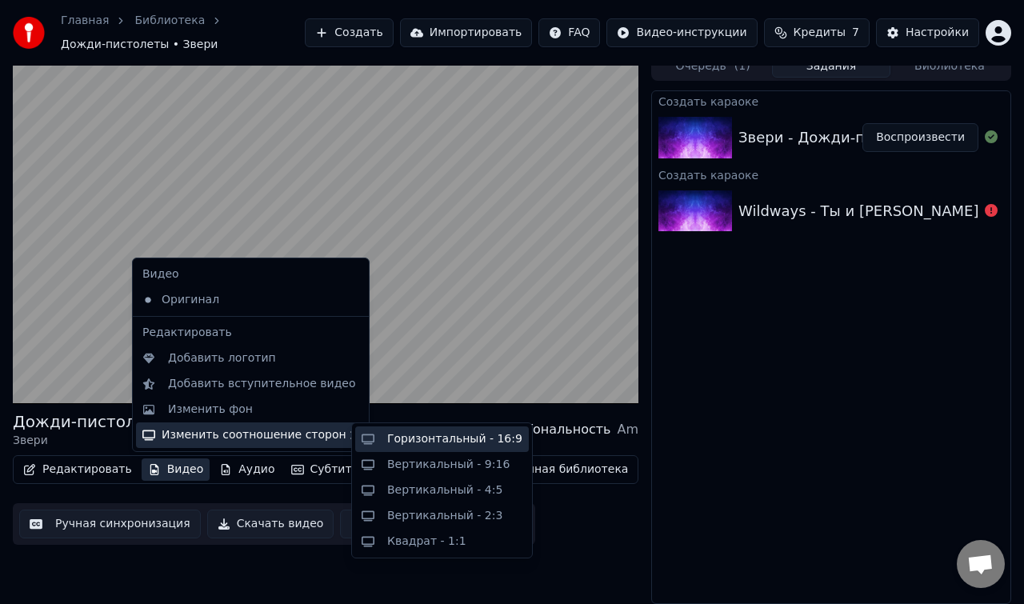
click at [391, 443] on div "Горизонтальный - 16:9" at bounding box center [454, 439] width 135 height 16
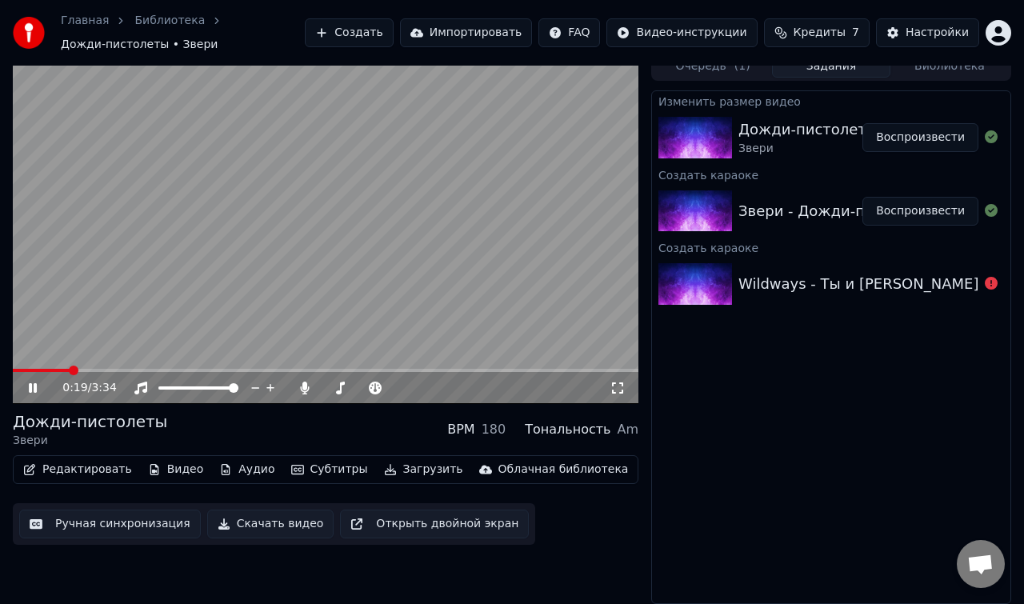
click at [910, 138] on button "Воспроизвести" at bounding box center [921, 137] width 116 height 29
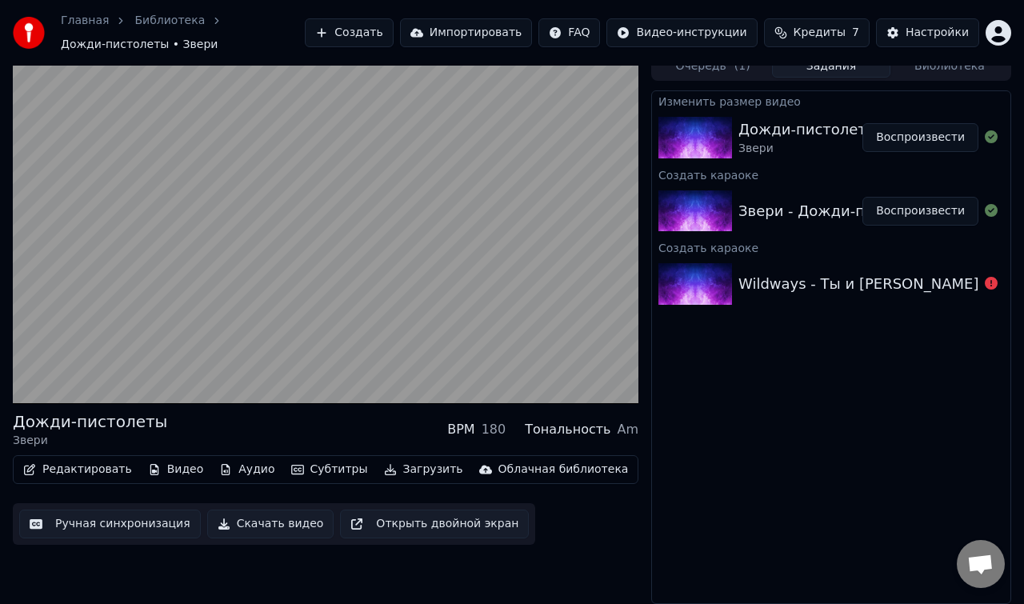
click at [910, 138] on button "Воспроизвести" at bounding box center [921, 137] width 116 height 29
click at [248, 475] on button "Аудио" at bounding box center [247, 470] width 68 height 22
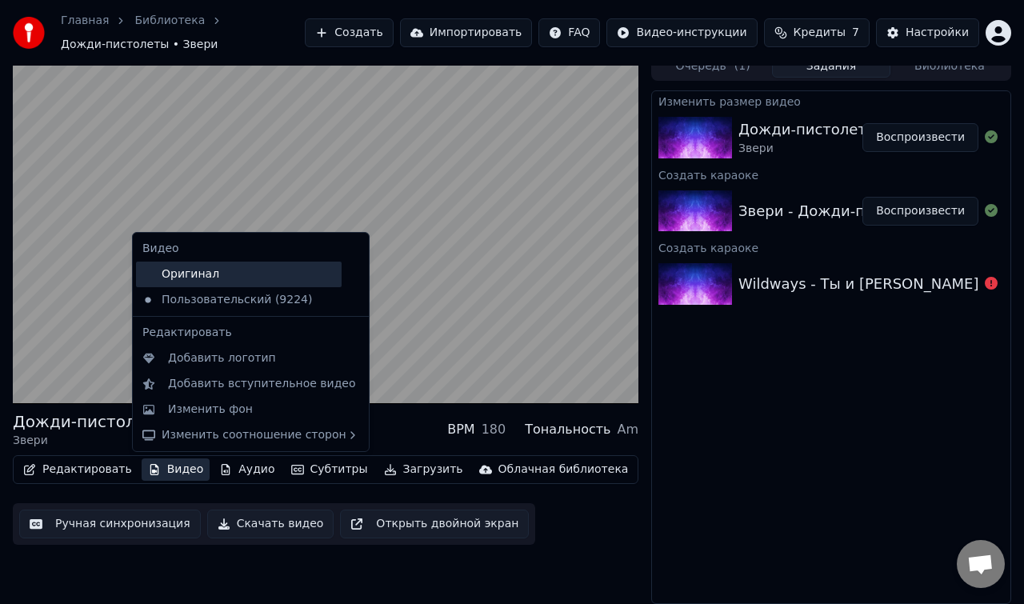
click at [207, 282] on div "Оригинал" at bounding box center [239, 275] width 206 height 26
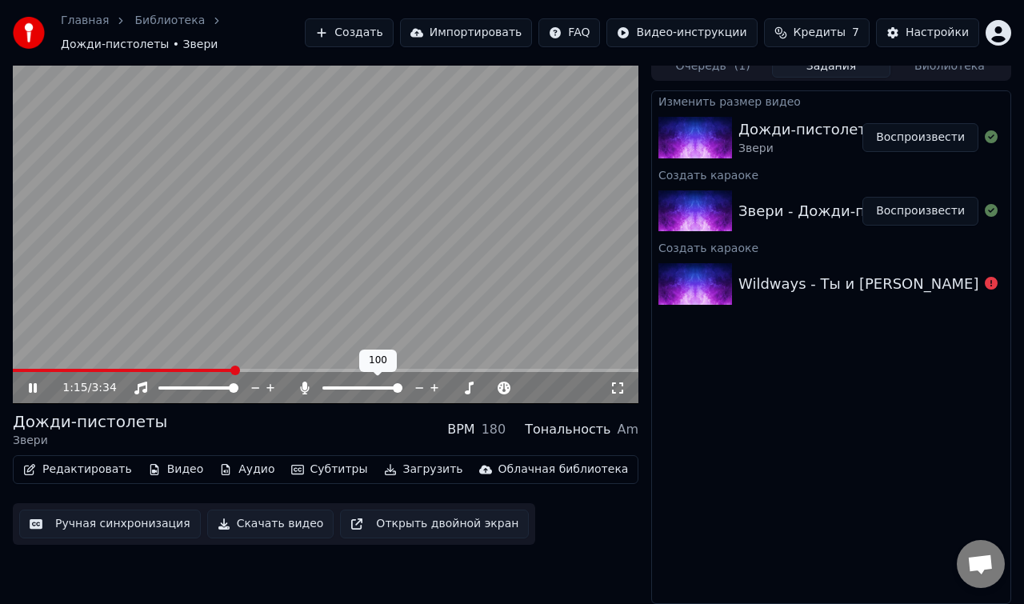
click at [337, 387] on span at bounding box center [363, 388] width 80 height 3
click at [323, 387] on span at bounding box center [328, 388] width 10 height 10
click at [344, 387] on span at bounding box center [363, 388] width 80 height 3
click at [355, 390] on span at bounding box center [356, 388] width 10 height 10
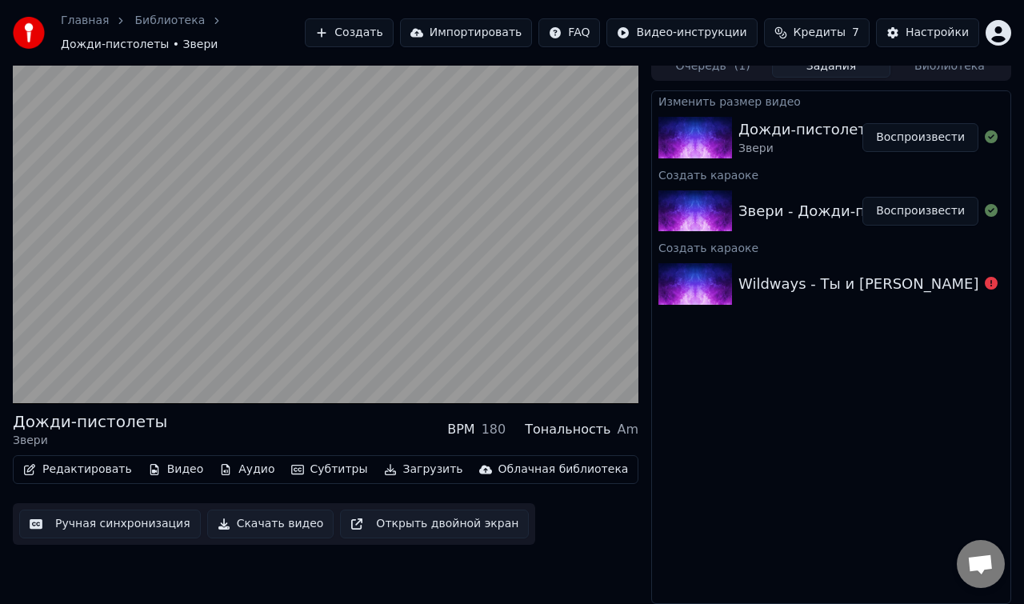
click at [141, 522] on button "Ручная синхронизация" at bounding box center [110, 524] width 182 height 29
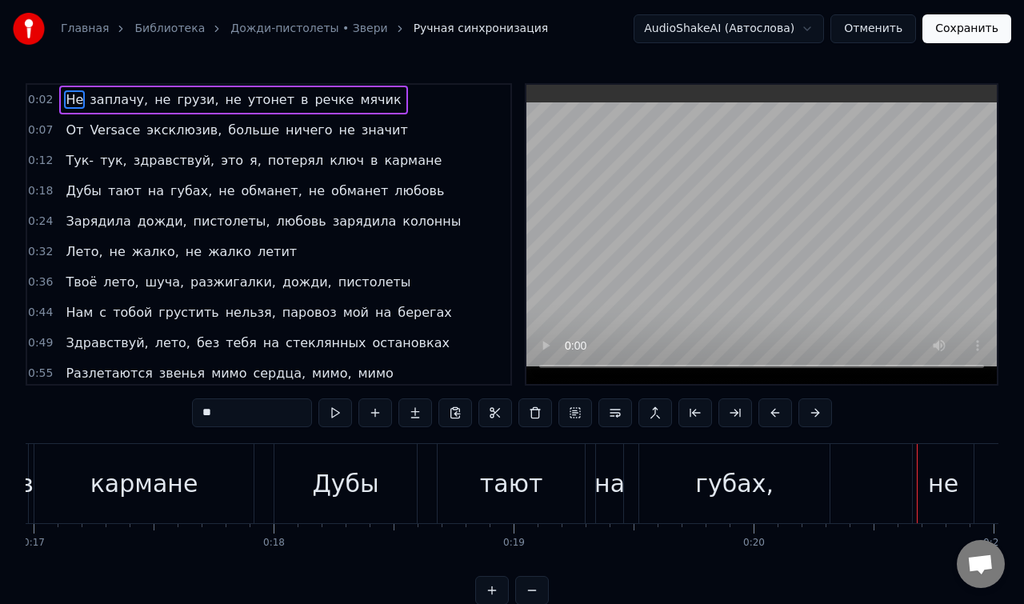
scroll to position [0, 4024]
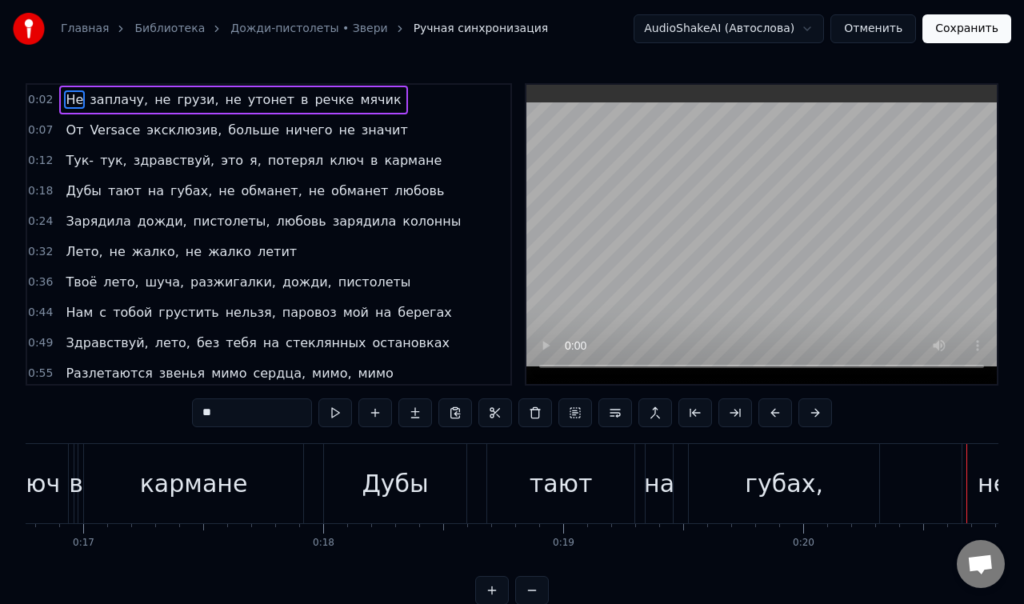
click at [401, 487] on div "Дубы" at bounding box center [395, 484] width 66 height 36
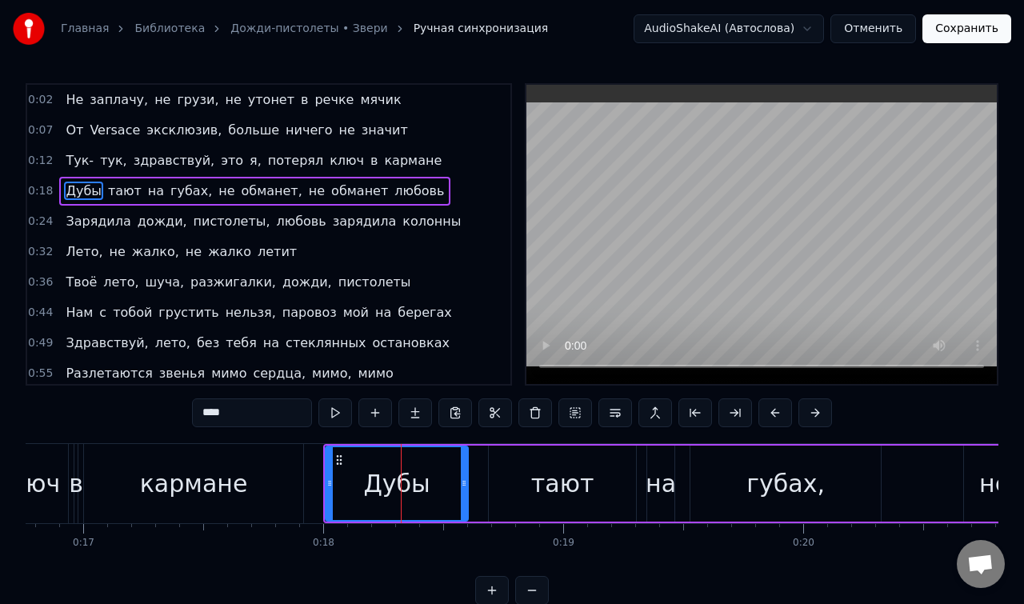
click at [385, 487] on div "Дубы" at bounding box center [396, 484] width 66 height 36
type input "****"
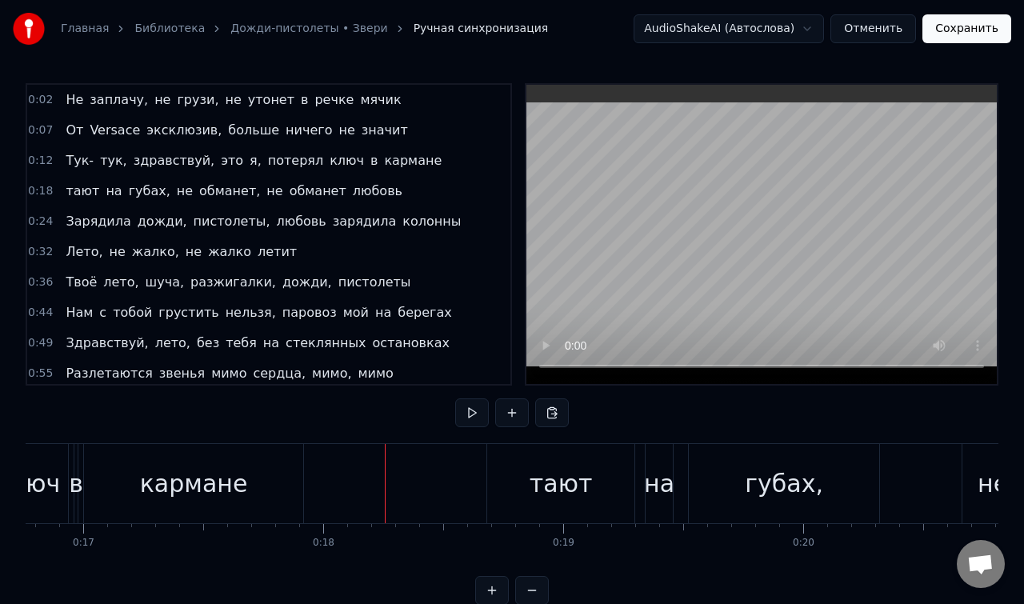
click at [385, 487] on div at bounding box center [385, 483] width 1 height 79
click at [252, 487] on div "кармане" at bounding box center [193, 483] width 219 height 79
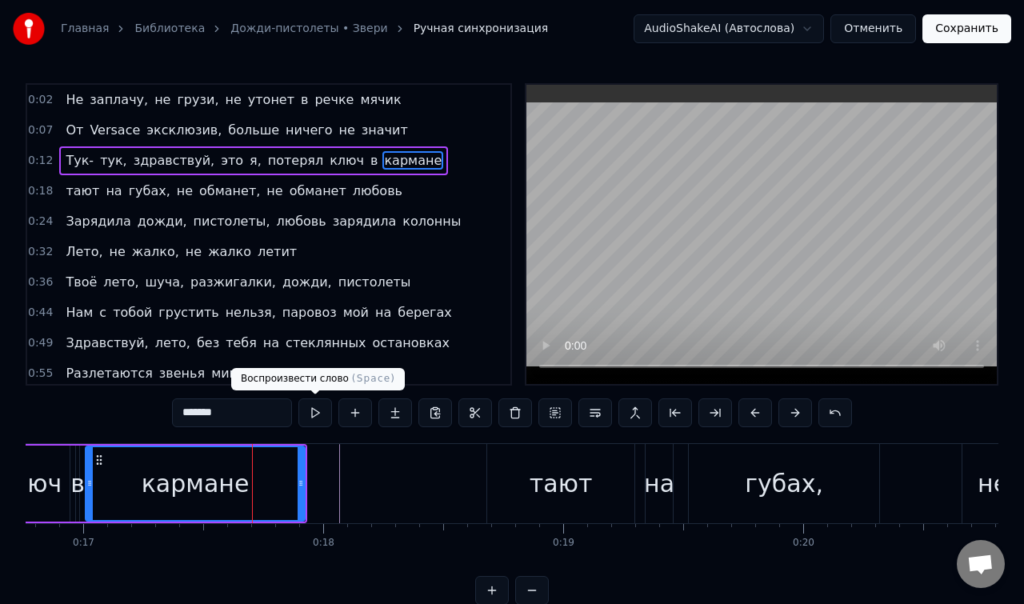
click at [317, 415] on button at bounding box center [316, 413] width 34 height 29
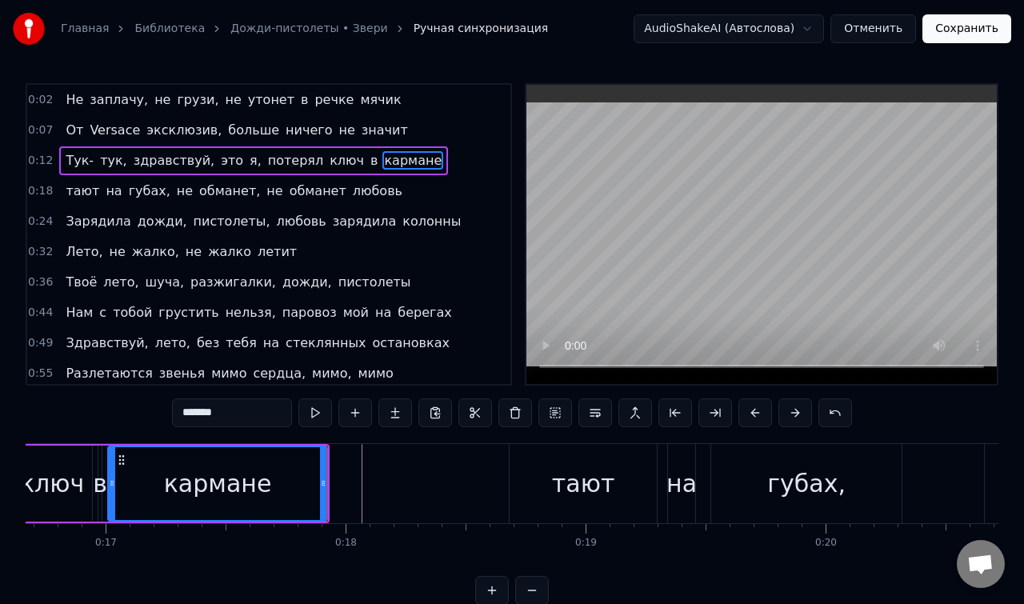
click at [299, 399] on button at bounding box center [316, 413] width 34 height 29
click at [355, 415] on button at bounding box center [356, 413] width 34 height 29
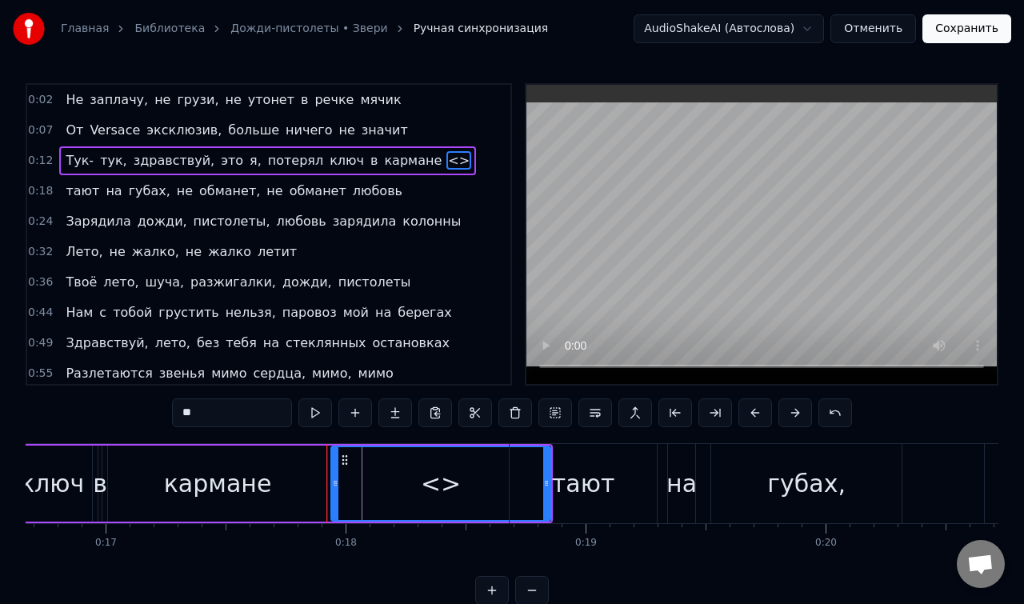
click at [444, 480] on div "<>" at bounding box center [441, 484] width 40 height 36
click at [234, 419] on input "**" at bounding box center [232, 413] width 120 height 29
click at [189, 416] on input "**" at bounding box center [232, 413] width 120 height 29
drag, startPoint x: 217, startPoint y: 416, endPoint x: 178, endPoint y: 416, distance: 39.2
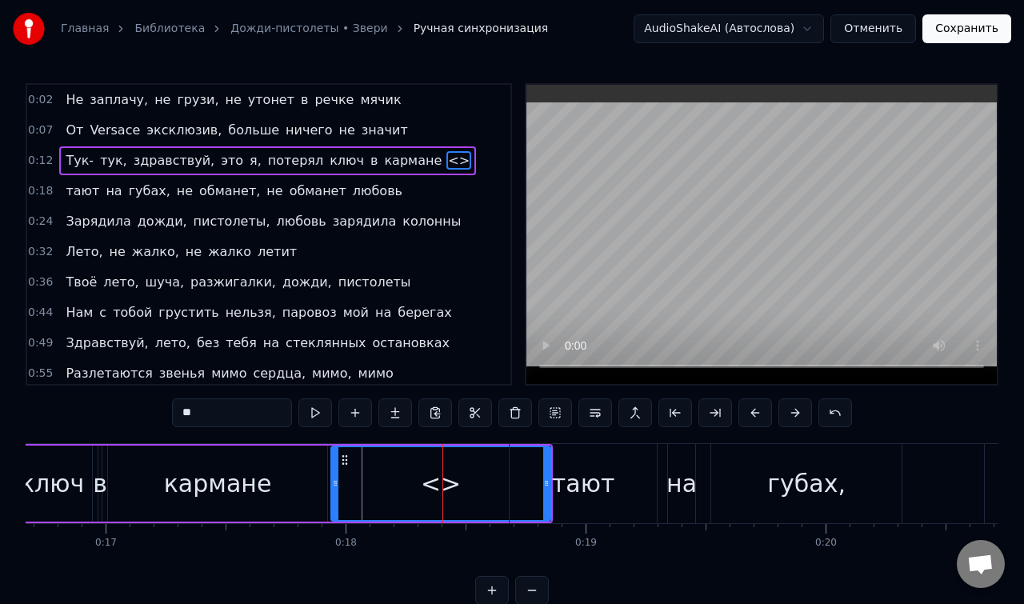
click at [178, 416] on input "**" at bounding box center [232, 413] width 120 height 29
type input "*"
click at [198, 494] on div "кармане" at bounding box center [218, 484] width 108 height 36
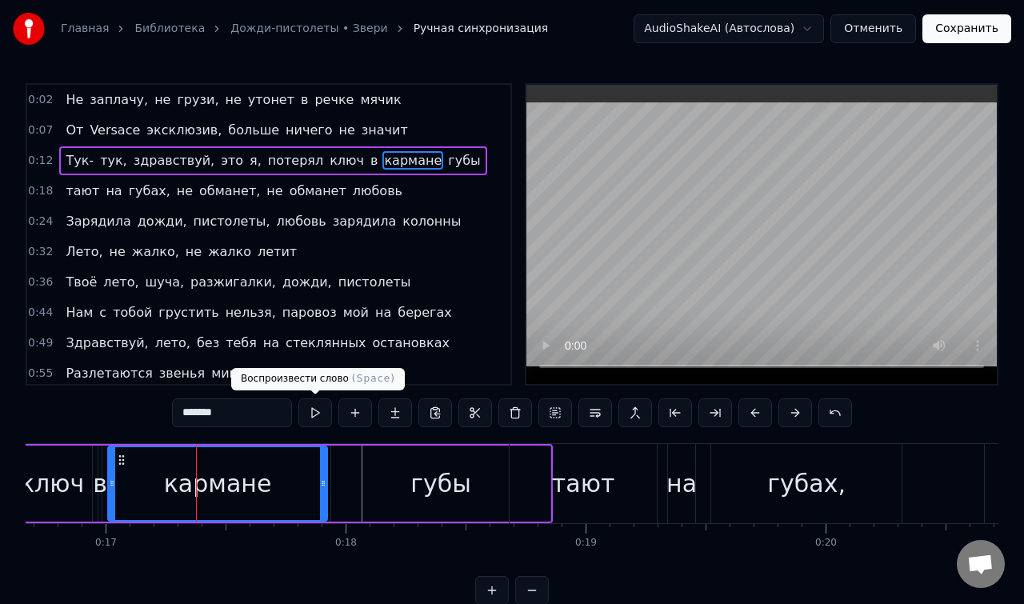
click at [312, 415] on button at bounding box center [316, 413] width 34 height 29
click at [313, 415] on button at bounding box center [316, 413] width 34 height 29
click at [451, 487] on div "губы" at bounding box center [441, 484] width 61 height 36
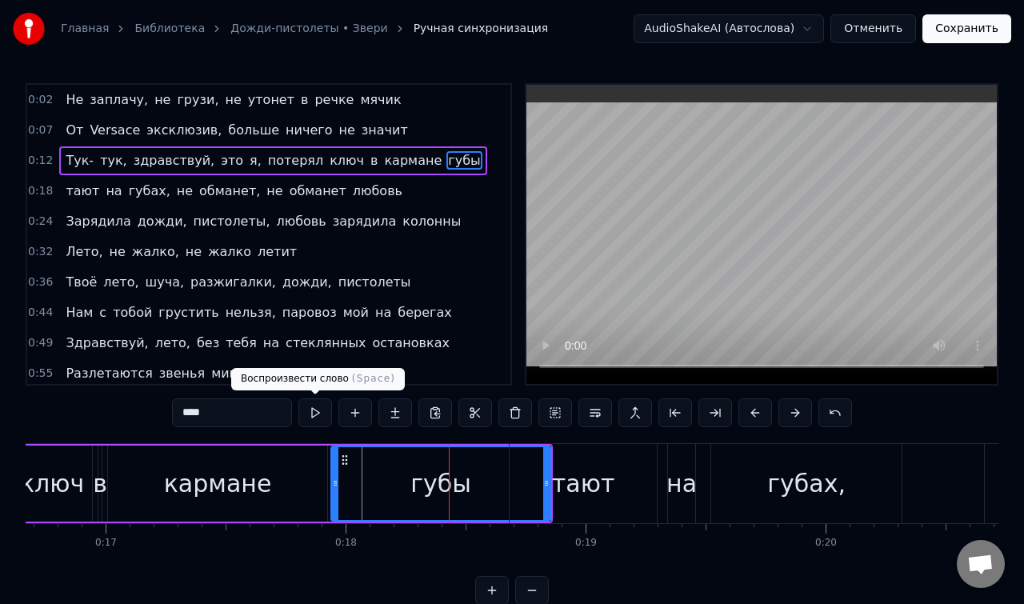
click at [314, 411] on button at bounding box center [316, 413] width 34 height 29
click at [351, 189] on span "любовь" at bounding box center [377, 191] width 53 height 18
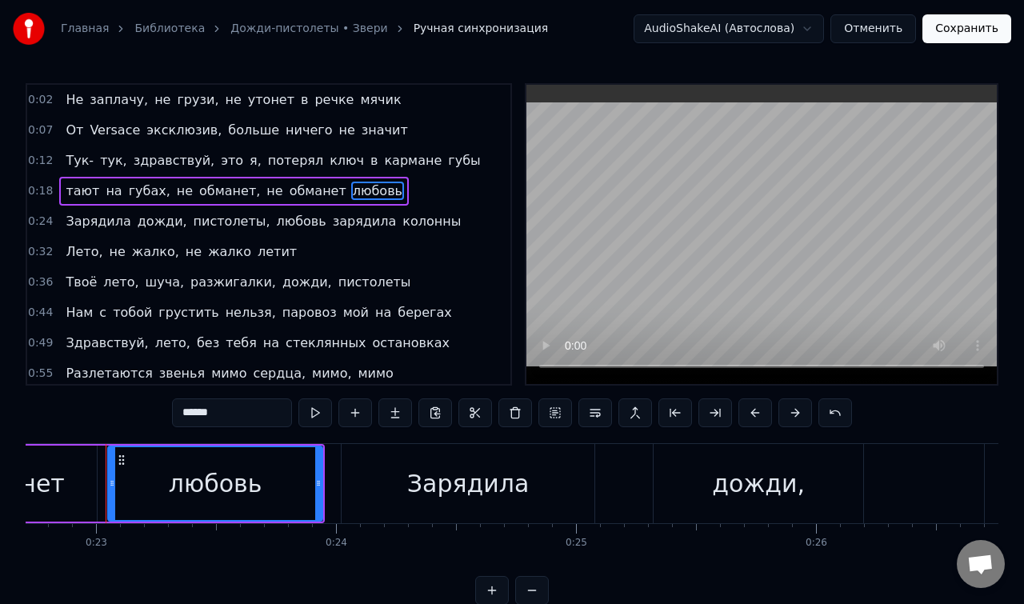
click at [290, 157] on span "потерял" at bounding box center [295, 160] width 58 height 18
type input "*******"
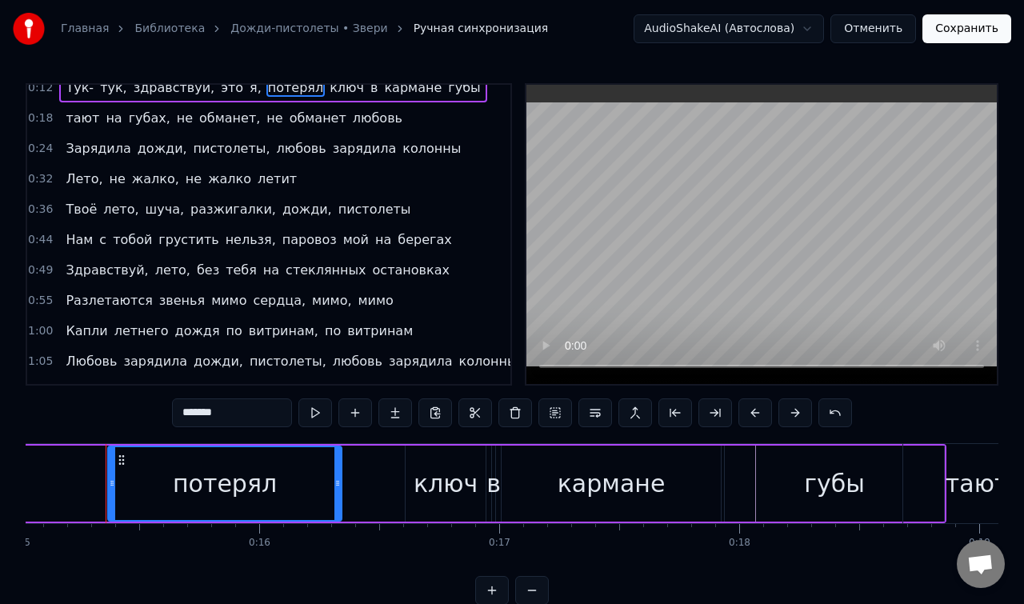
scroll to position [0, 0]
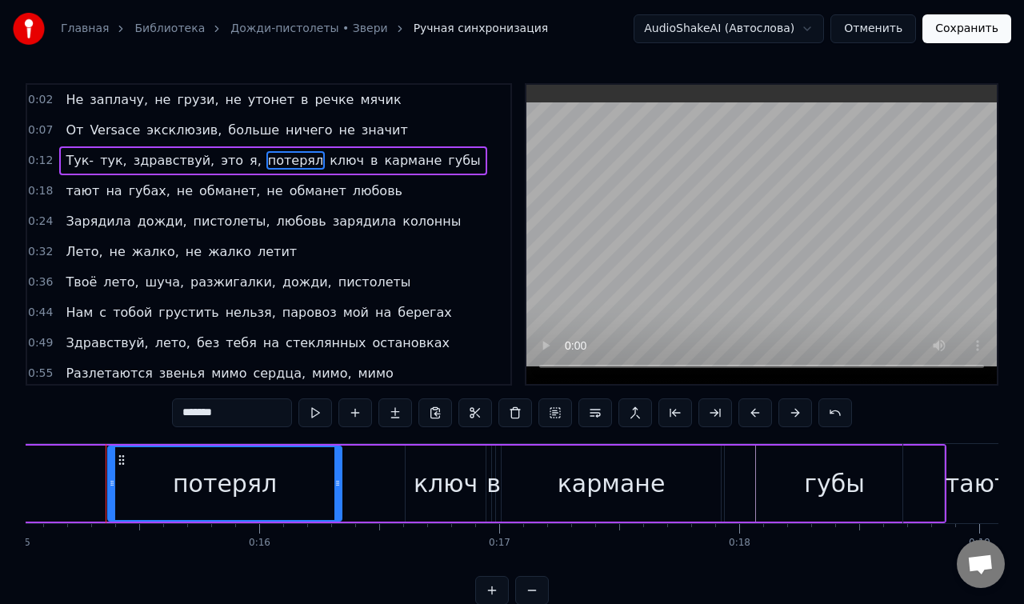
click at [295, 17] on div "Главная Библиотека Дожди-пистолеты • Звери Ручная синхронизация" at bounding box center [280, 29] width 535 height 32
click at [290, 28] on link "Дожди-пистолеты • Звери" at bounding box center [308, 29] width 157 height 16
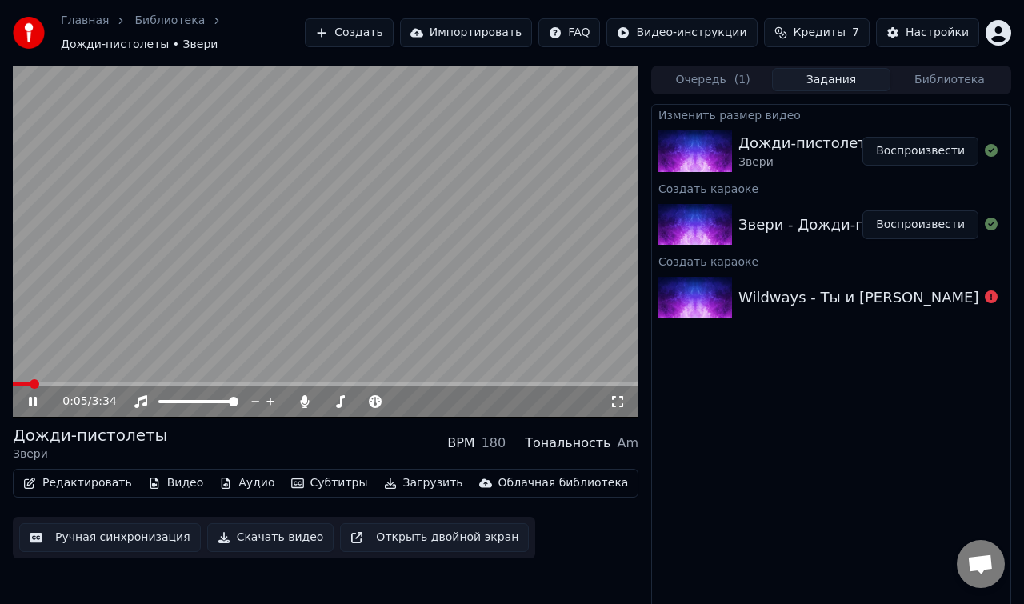
click at [34, 403] on icon at bounding box center [33, 402] width 8 height 10
click at [13, 379] on span at bounding box center [18, 384] width 10 height 10
click at [34, 415] on div "0:00 / 3:34" at bounding box center [326, 402] width 626 height 32
click at [38, 405] on icon at bounding box center [44, 401] width 37 height 13
click at [456, 198] on video at bounding box center [326, 242] width 626 height 352
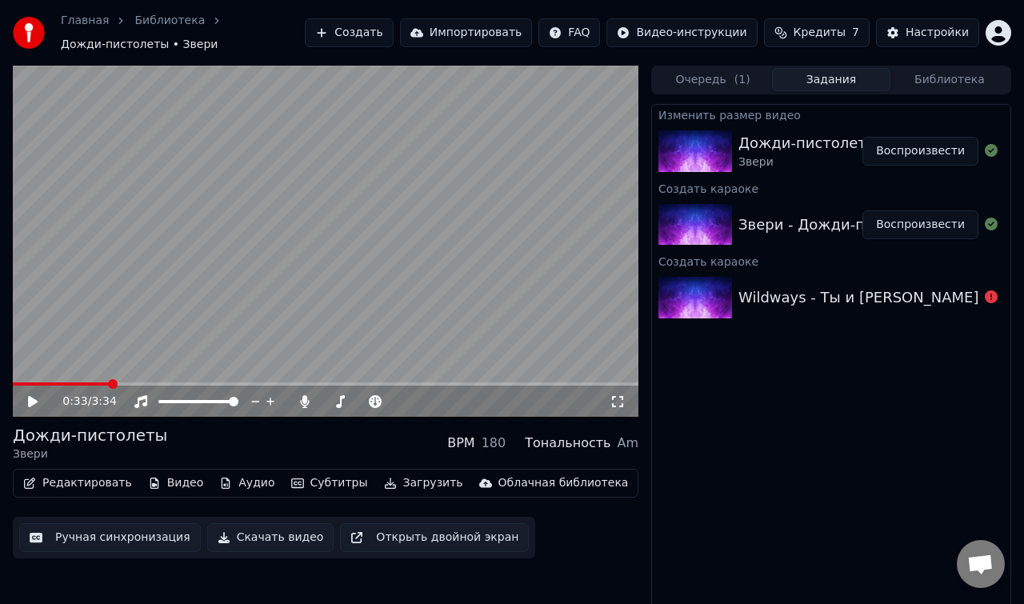
click at [363, 45] on button "Создать" at bounding box center [349, 32] width 88 height 29
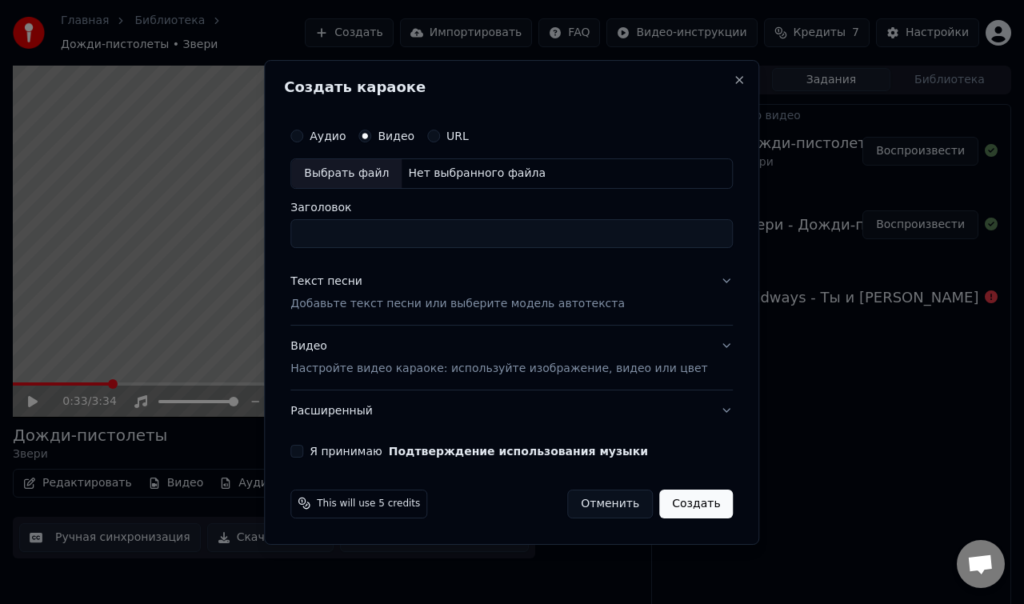
click at [346, 140] on label "Аудио" at bounding box center [328, 135] width 36 height 11
click at [303, 140] on button "Аудио" at bounding box center [296, 136] width 13 height 13
click at [372, 173] on div "Выбрать файл" at bounding box center [346, 173] width 110 height 29
type input "**********"
click at [369, 302] on p "Добавьте текст песни или выберите модель автотекста" at bounding box center [457, 304] width 335 height 16
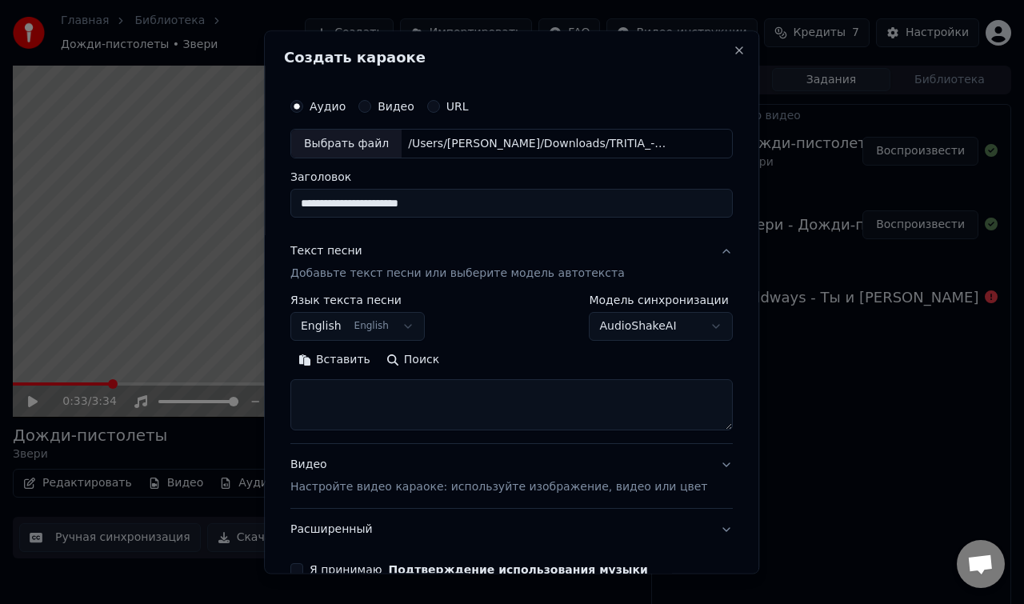
click at [367, 409] on textarea at bounding box center [511, 405] width 443 height 51
paste textarea "**********"
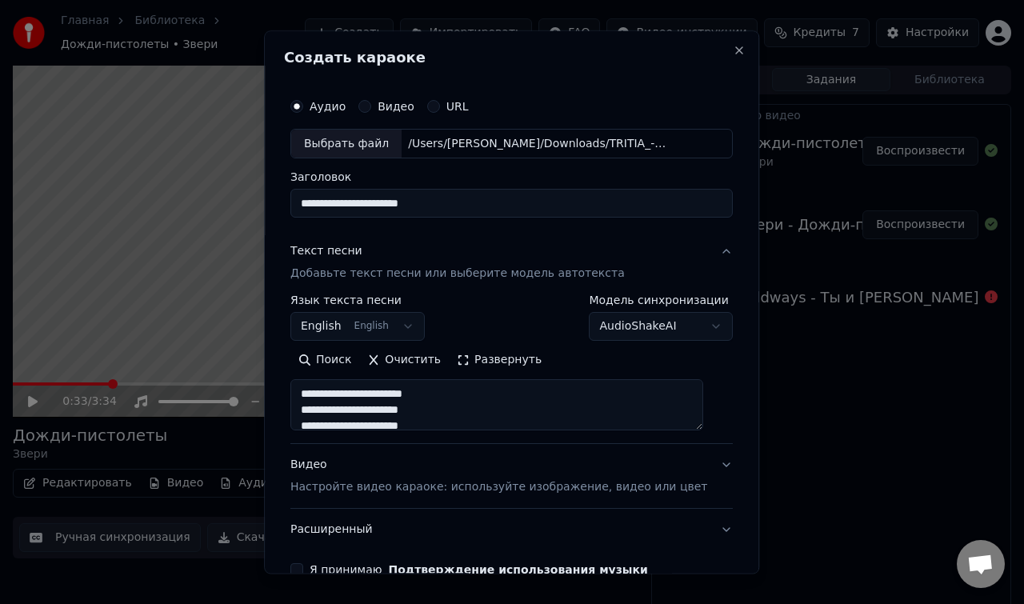
type textarea "**********"
click at [395, 328] on button "English English" at bounding box center [357, 327] width 134 height 29
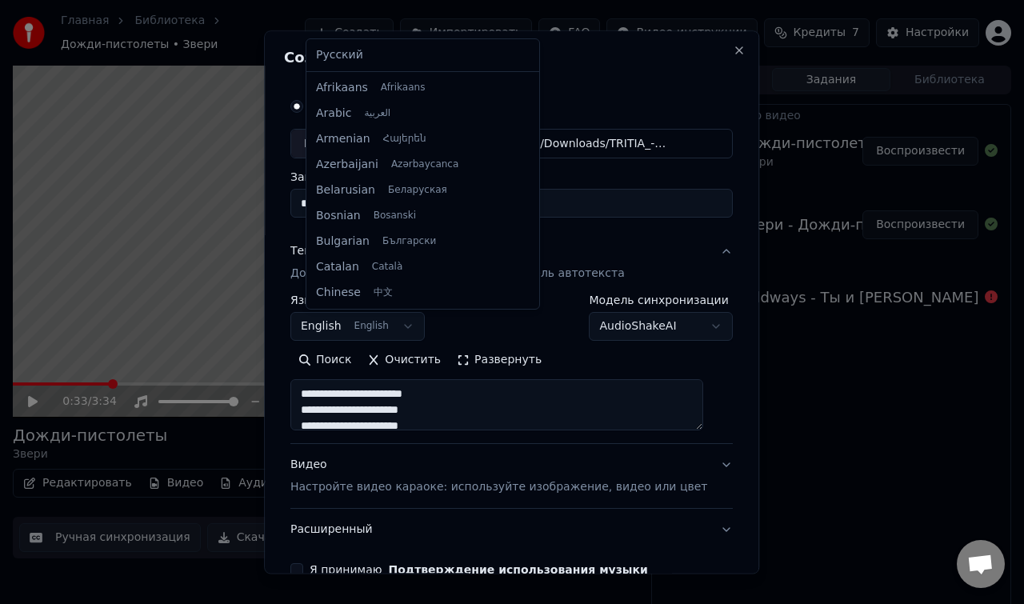
scroll to position [128, 0]
select select "**"
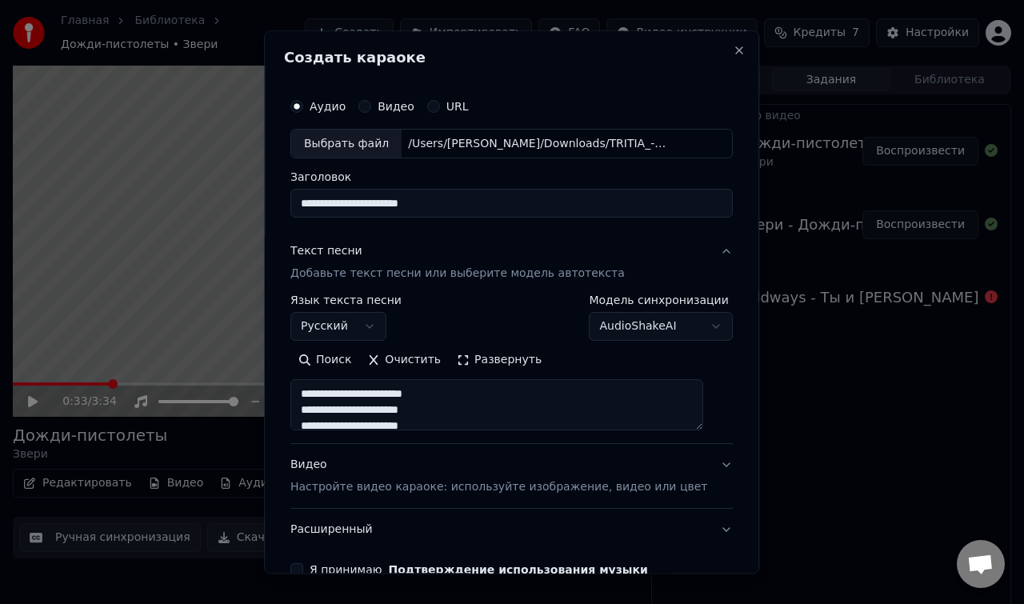
click at [658, 320] on button "AudioShakeAI" at bounding box center [662, 327] width 144 height 29
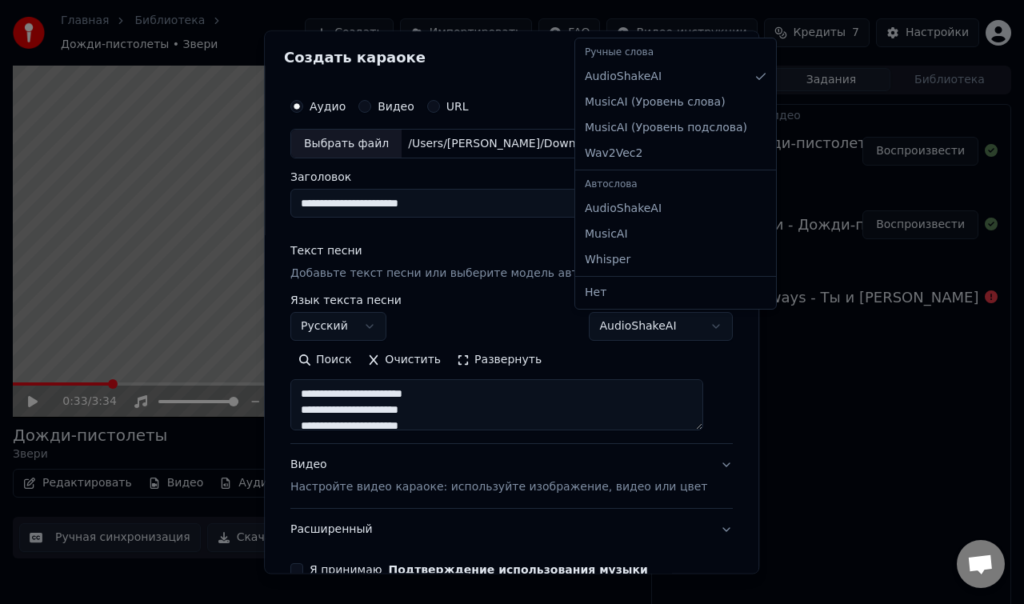
click at [466, 515] on div at bounding box center [512, 302] width 1024 height 604
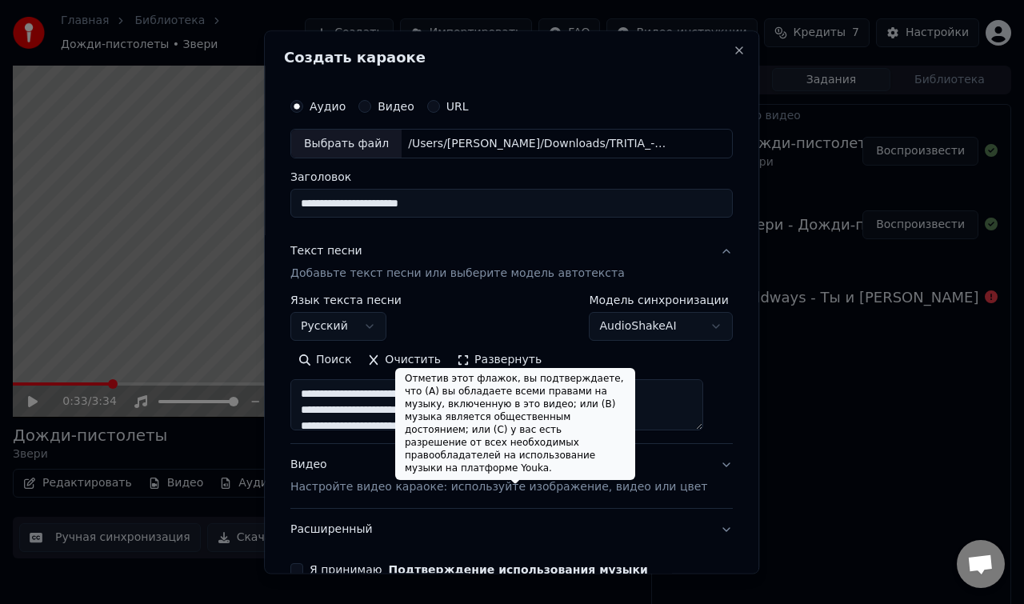
scroll to position [90, 0]
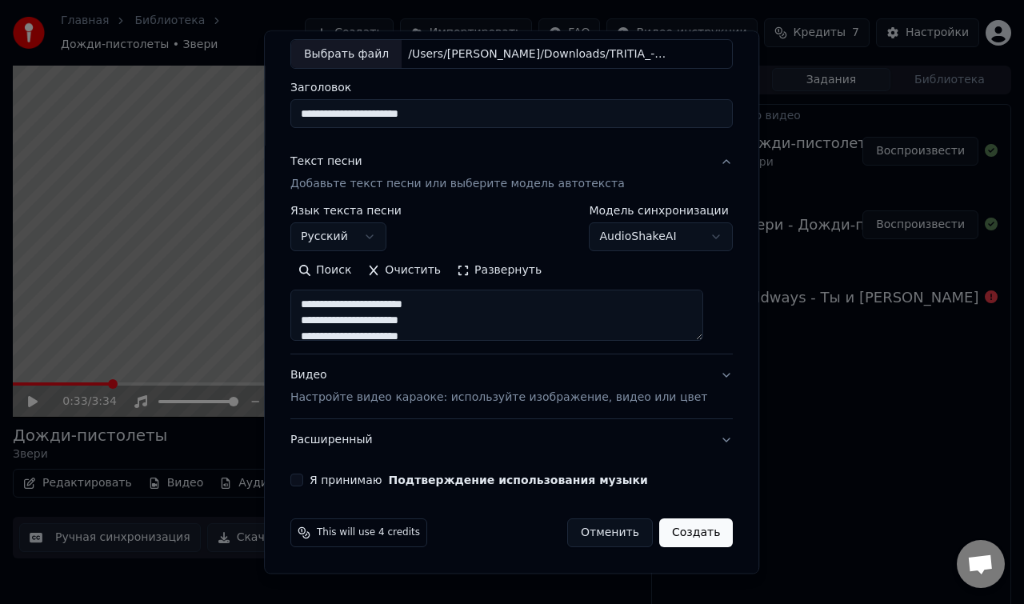
click at [303, 481] on button "Я принимаю Подтверждение использования музыки" at bounding box center [296, 481] width 13 height 13
click at [690, 539] on button "Создать" at bounding box center [696, 533] width 74 height 29
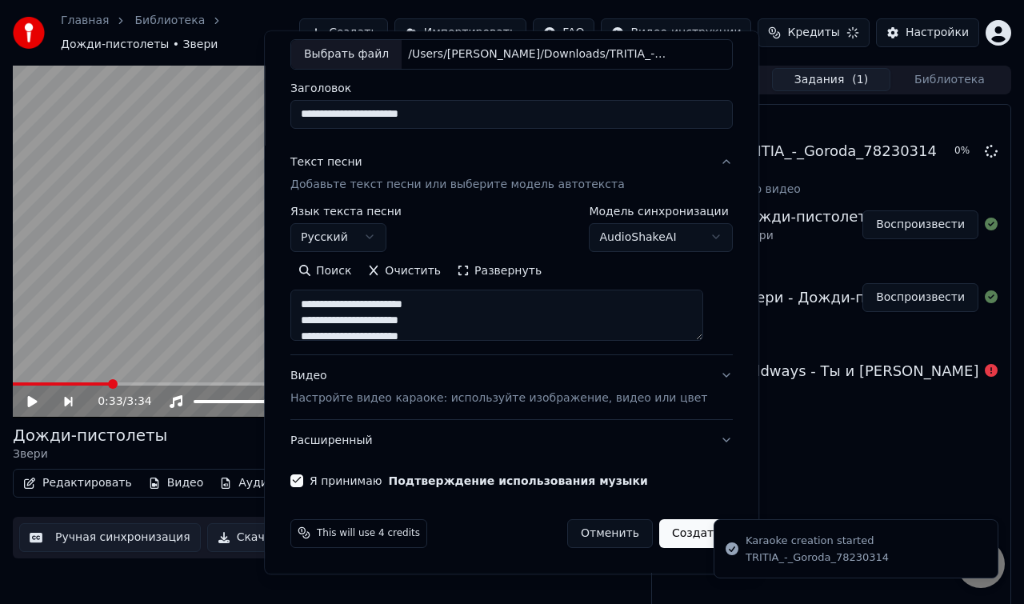
select select
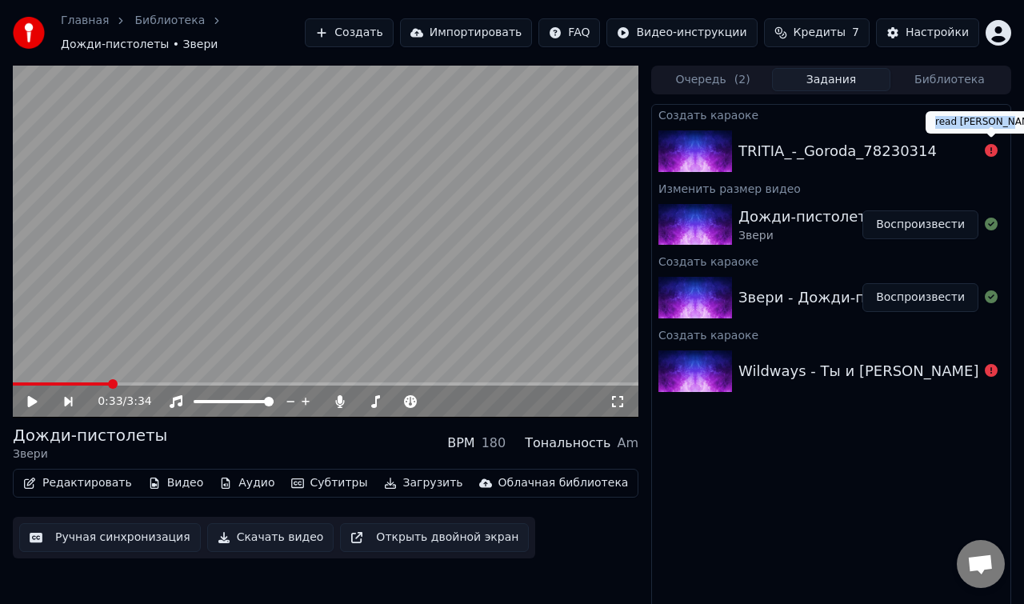
drag, startPoint x: 936, startPoint y: 124, endPoint x: 1015, endPoint y: 121, distance: 78.5
click at [1015, 121] on div "read [PERSON_NAME] read [PERSON_NAME]" at bounding box center [988, 122] width 124 height 22
copy div "read [PERSON_NAME]"
click at [991, 154] on icon at bounding box center [991, 150] width 13 height 13
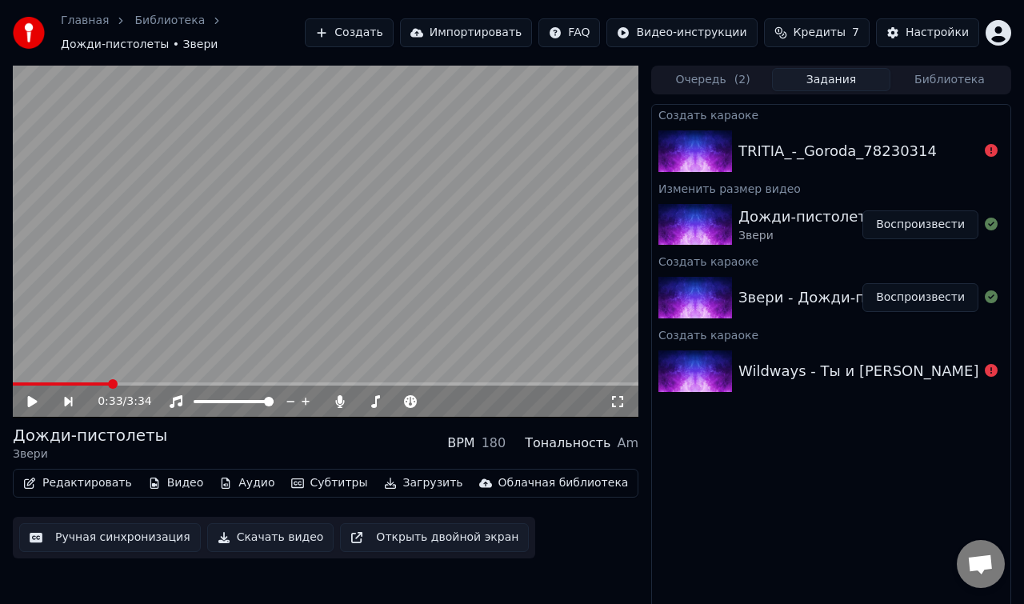
click at [991, 154] on icon at bounding box center [991, 150] width 13 height 13
click at [870, 144] on div "TRITIA_-_Goroda_78230314" at bounding box center [838, 151] width 198 height 22
click at [726, 83] on button "Очередь ( 2 )" at bounding box center [713, 79] width 118 height 23
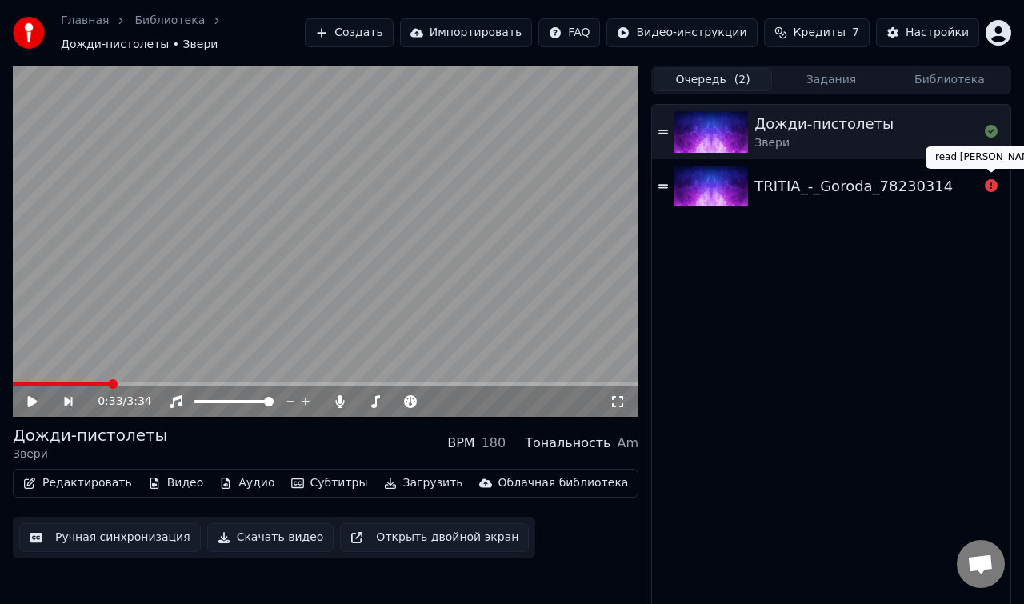
click at [991, 182] on icon at bounding box center [991, 185] width 13 height 13
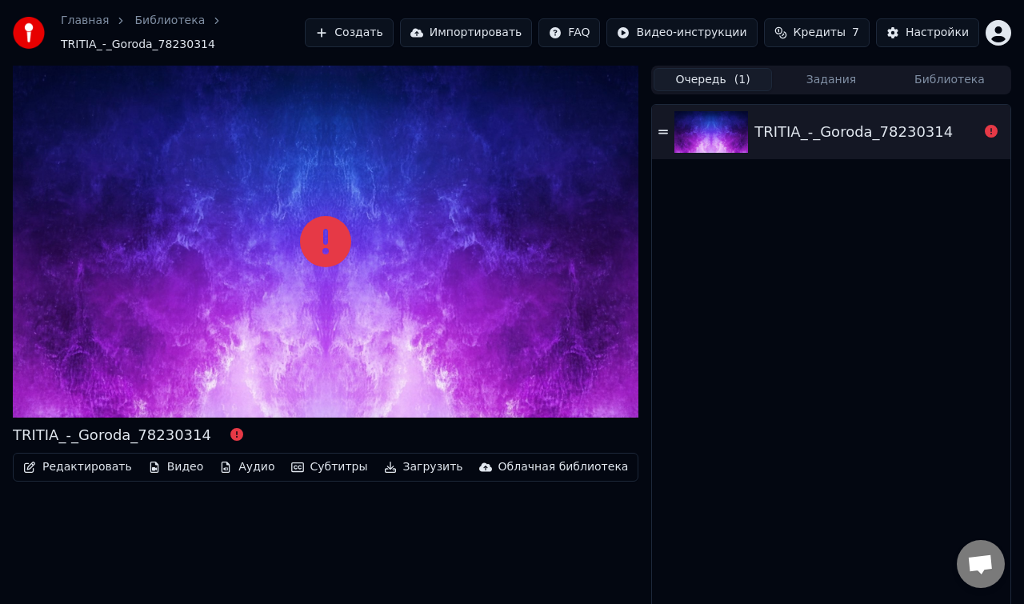
click at [667, 130] on icon at bounding box center [664, 132] width 10 height 4
click at [665, 130] on icon at bounding box center [664, 132] width 10 height 4
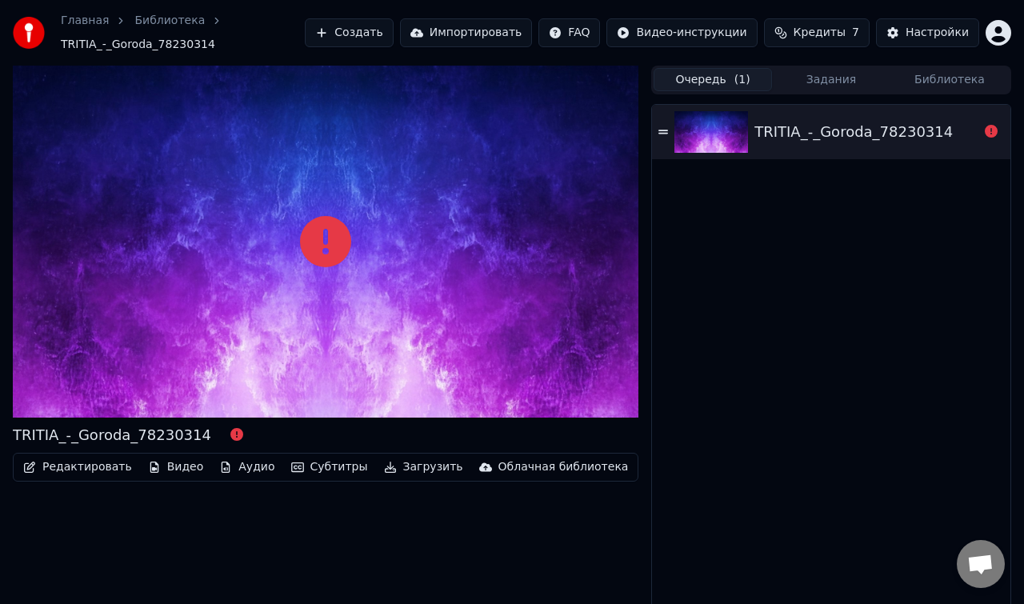
click at [843, 34] on span "Кредиты" at bounding box center [820, 33] width 52 height 16
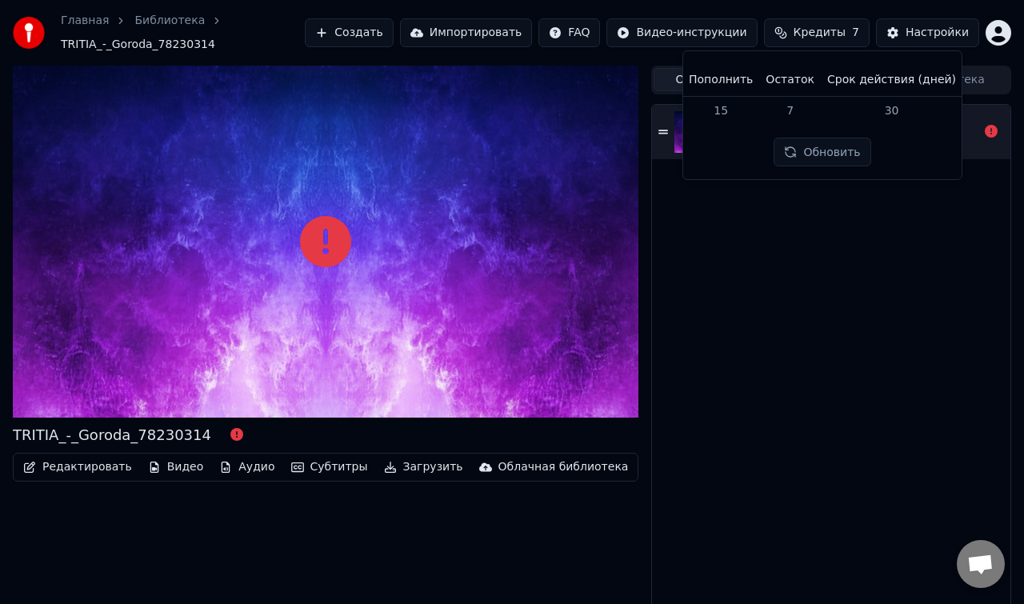
click at [808, 156] on button "Обновить" at bounding box center [822, 152] width 97 height 29
click at [775, 254] on div "TRITIA_-_Goroda_78230314" at bounding box center [831, 361] width 359 height 512
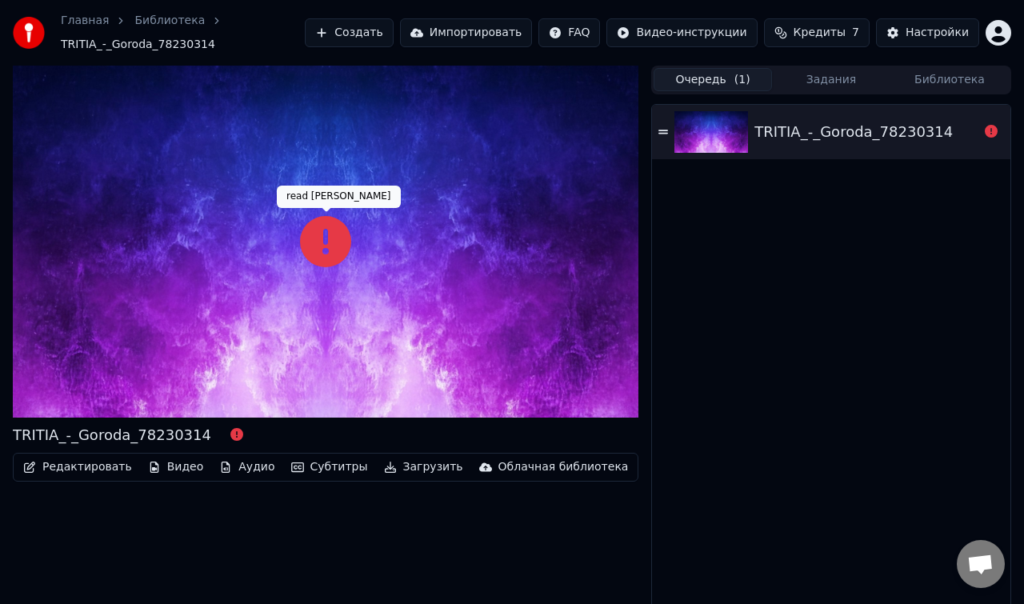
click at [325, 230] on icon at bounding box center [325, 241] width 51 height 51
click at [587, 38] on html "Главная Библиотека TRITIA_-_Goroda_78230314 Создать Импортировать FAQ Видео-инс…" at bounding box center [512, 302] width 1024 height 604
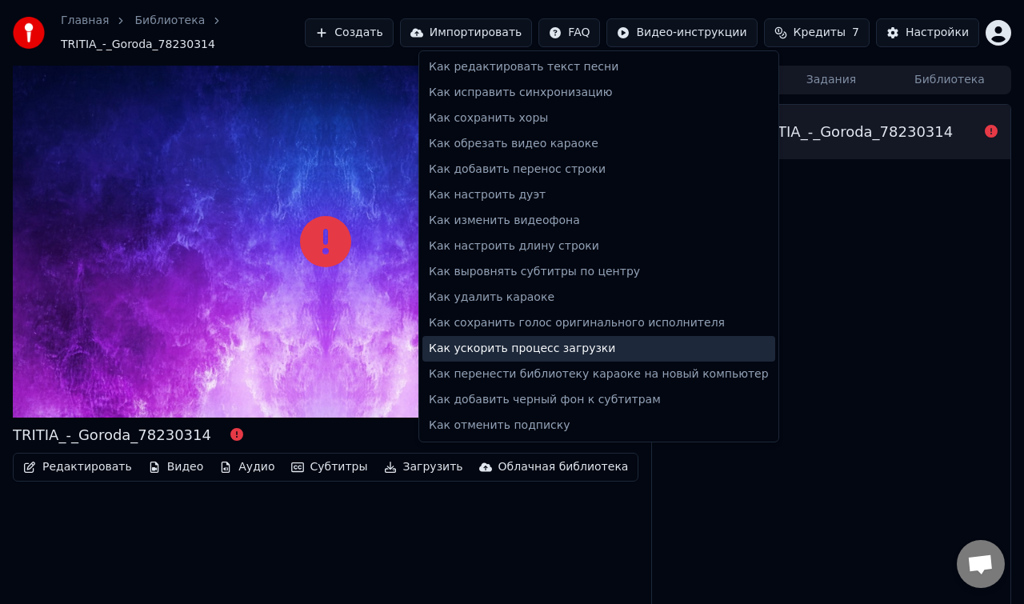
click at [614, 354] on div "Как ускорить процесс загрузки" at bounding box center [599, 349] width 353 height 26
